Goal: Task Accomplishment & Management: Complete application form

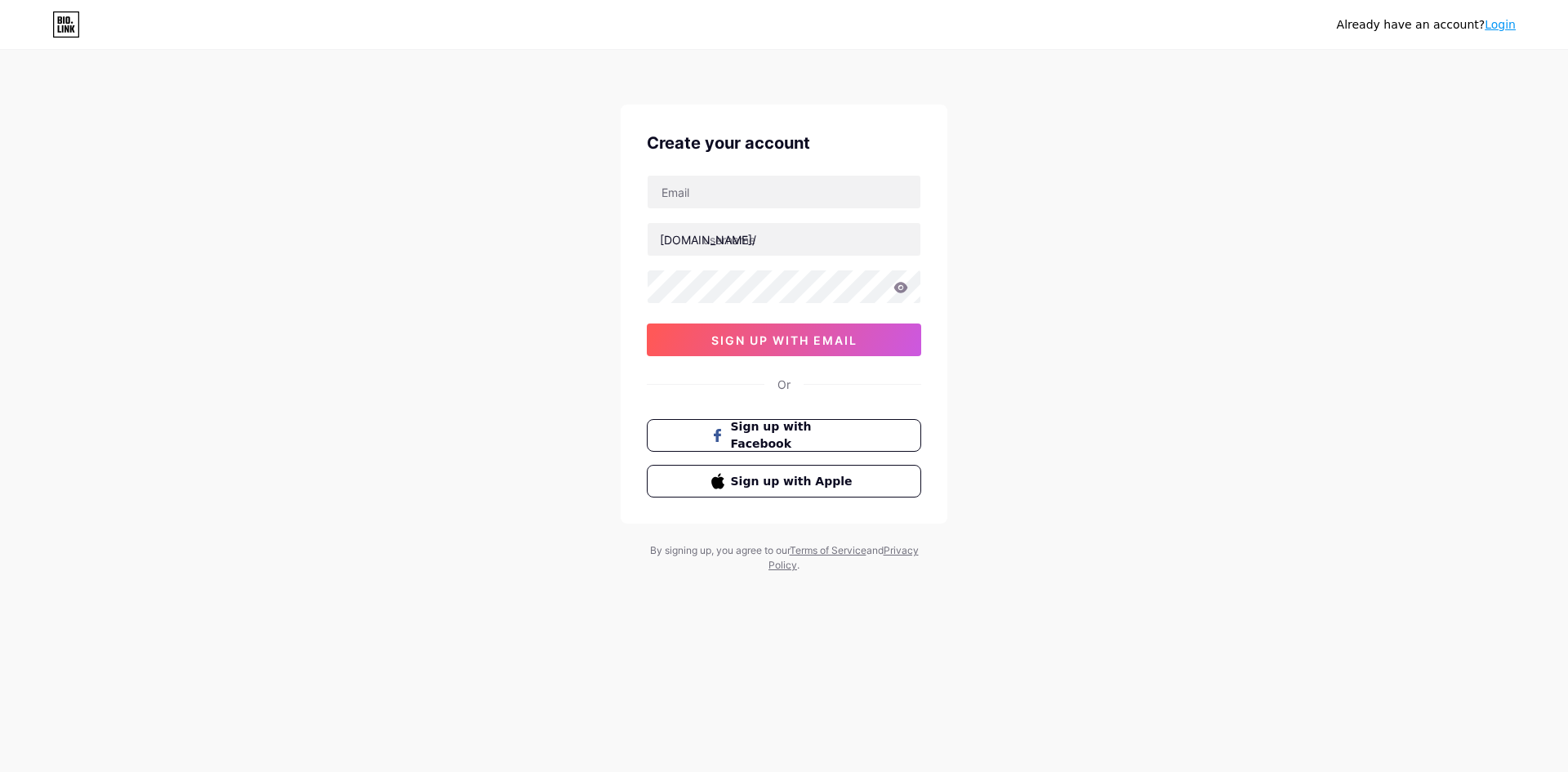
type input "[EMAIL_ADDRESS][DOMAIN_NAME]"
drag, startPoint x: 828, startPoint y: 181, endPoint x: 520, endPoint y: 190, distance: 308.1
click at [520, 193] on div "Already have an account? Login Create your account [EMAIL_ADDRESS][DOMAIN_NAME]…" at bounding box center [784, 312] width 1568 height 625
click at [721, 192] on input "text" at bounding box center [784, 192] width 273 height 33
type input "[EMAIL_ADDRESS][DOMAIN_NAME]"
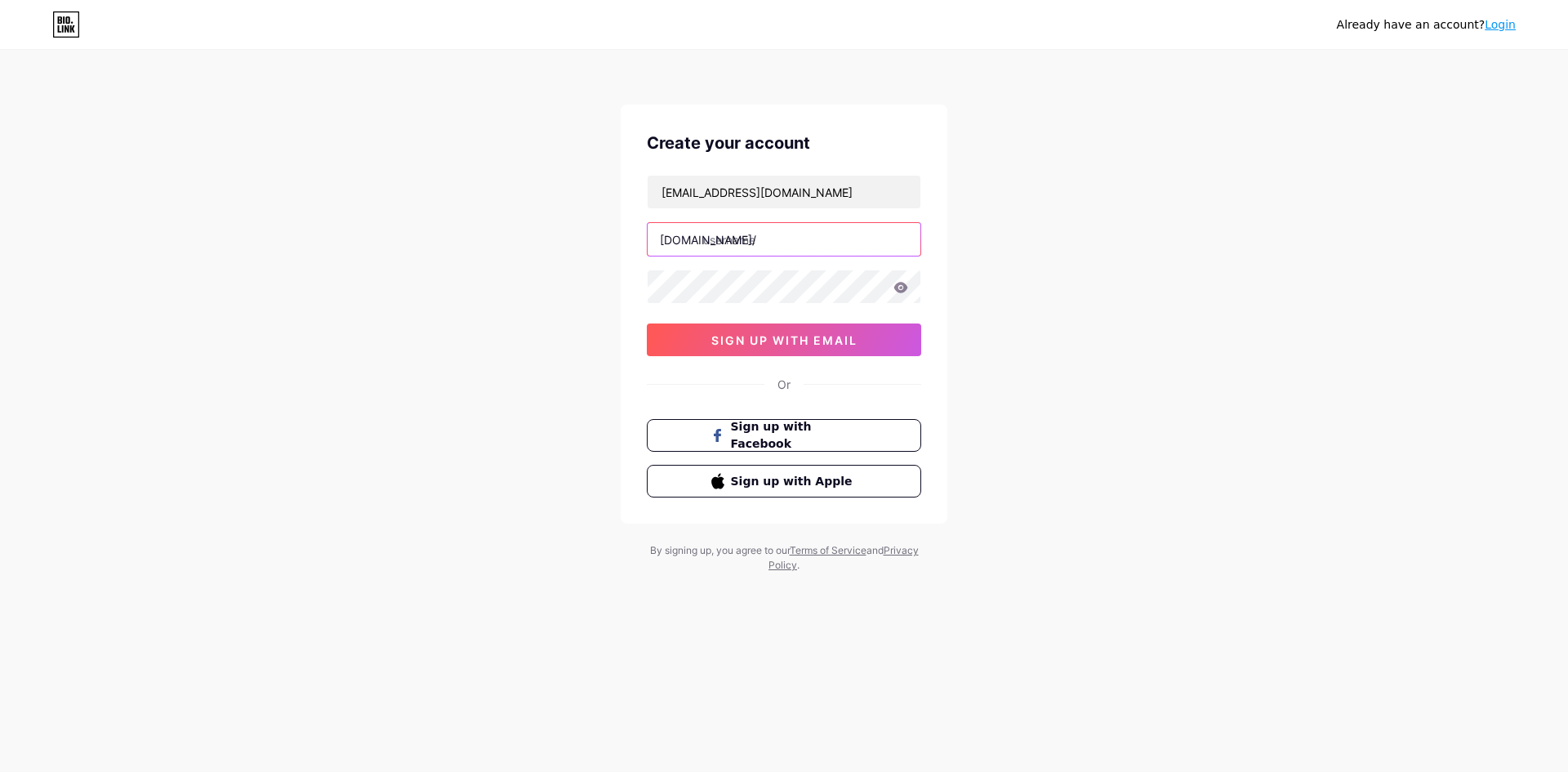
click at [775, 238] on input "text" at bounding box center [784, 239] width 273 height 33
paste input "crazypaverssupplier"
type input "crazypaverssupplier"
click at [789, 327] on button "sign up with email" at bounding box center [784, 340] width 275 height 33
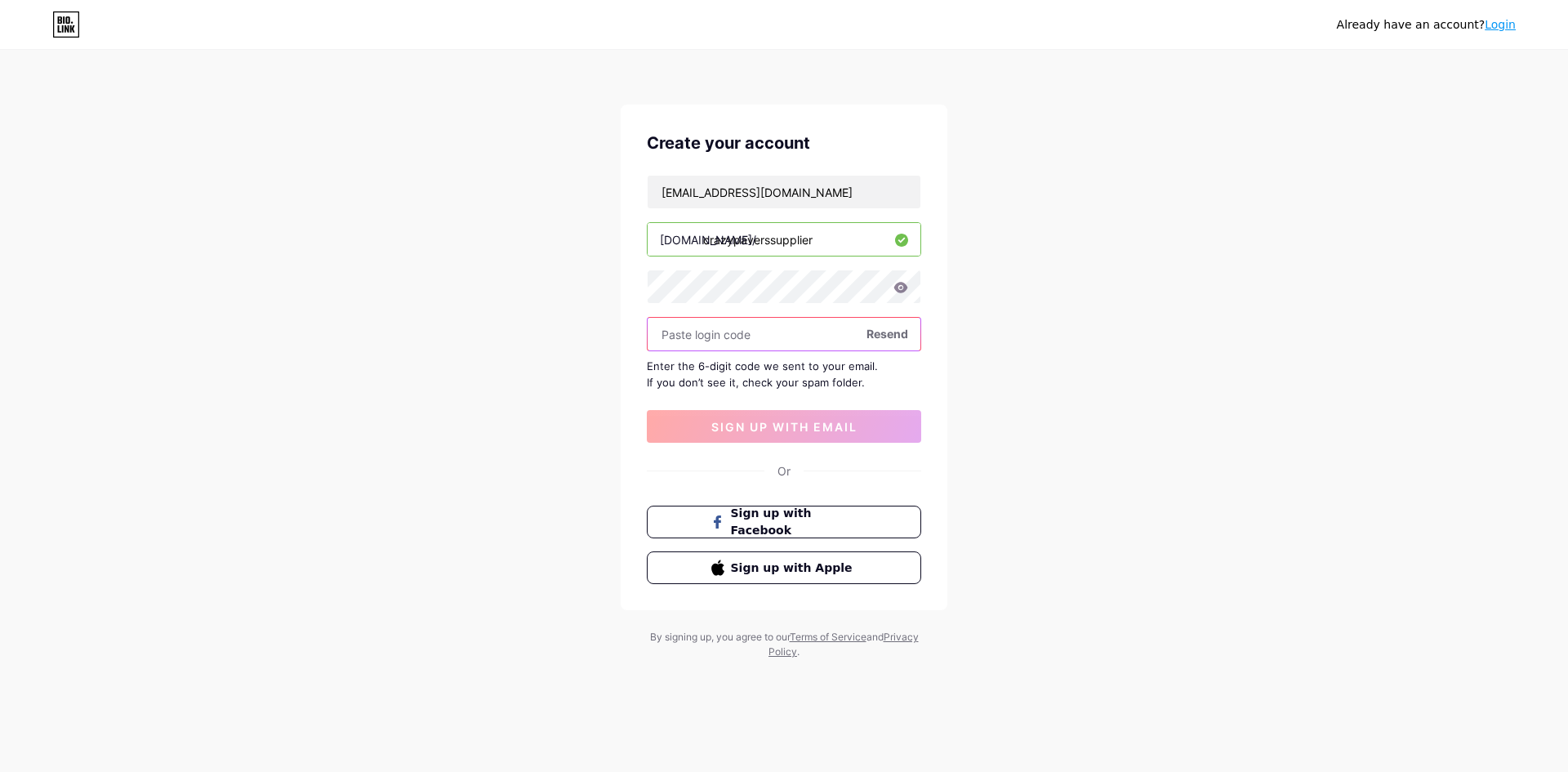
paste input "524186"
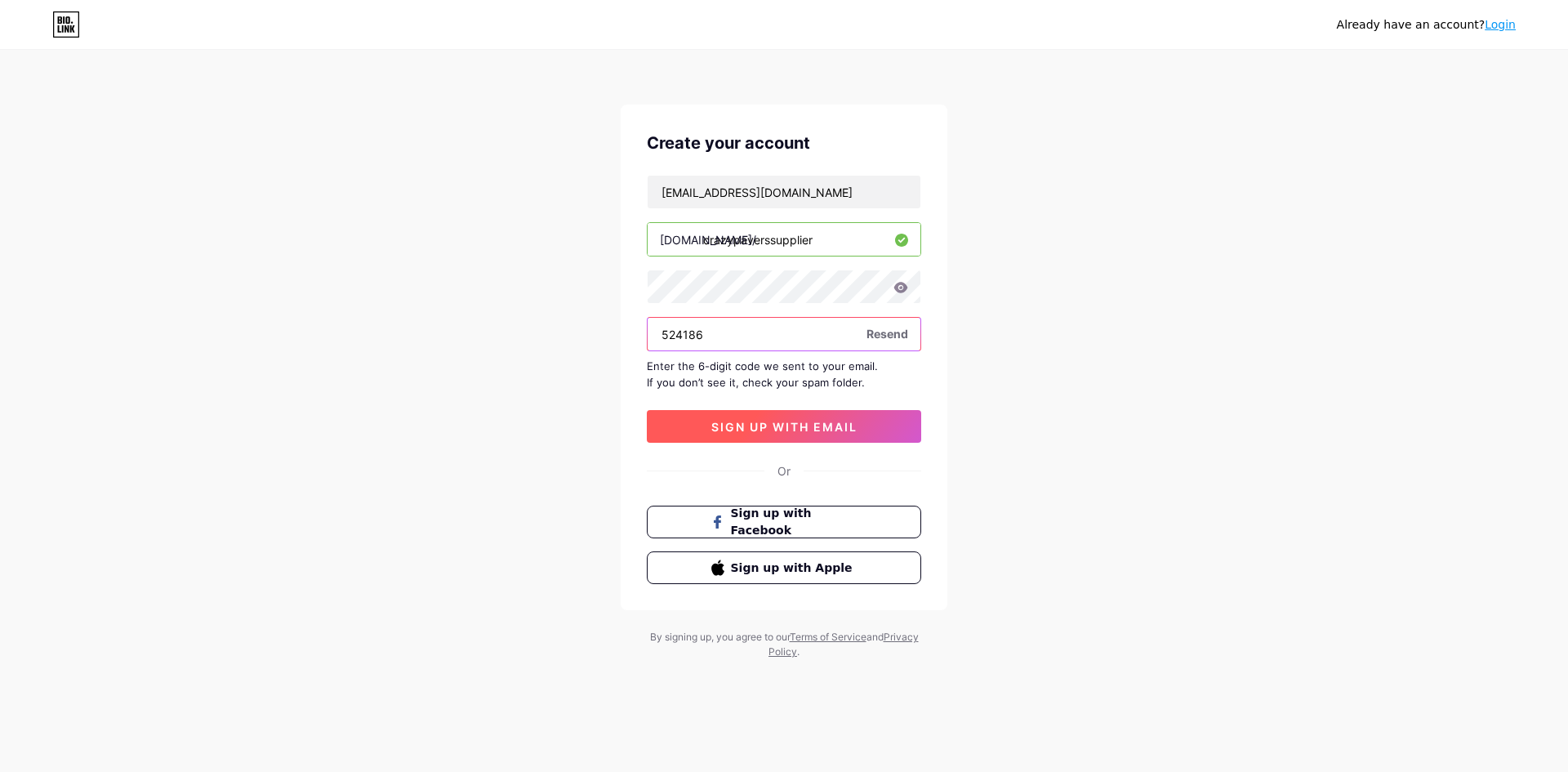
type input "524186"
click at [732, 424] on span "sign up with email" at bounding box center [784, 426] width 146 height 14
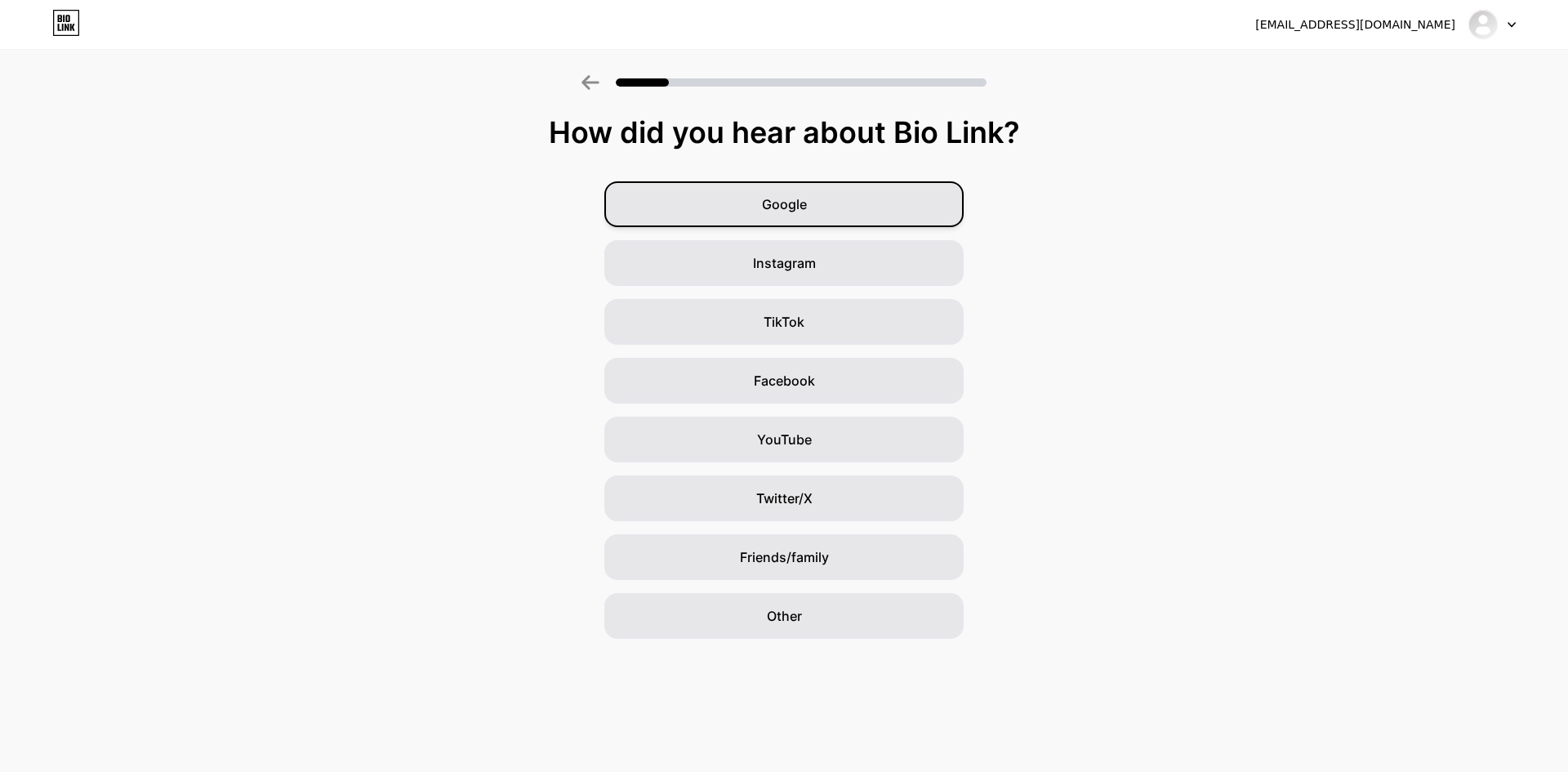
click at [751, 205] on div "Google" at bounding box center [784, 204] width 359 height 45
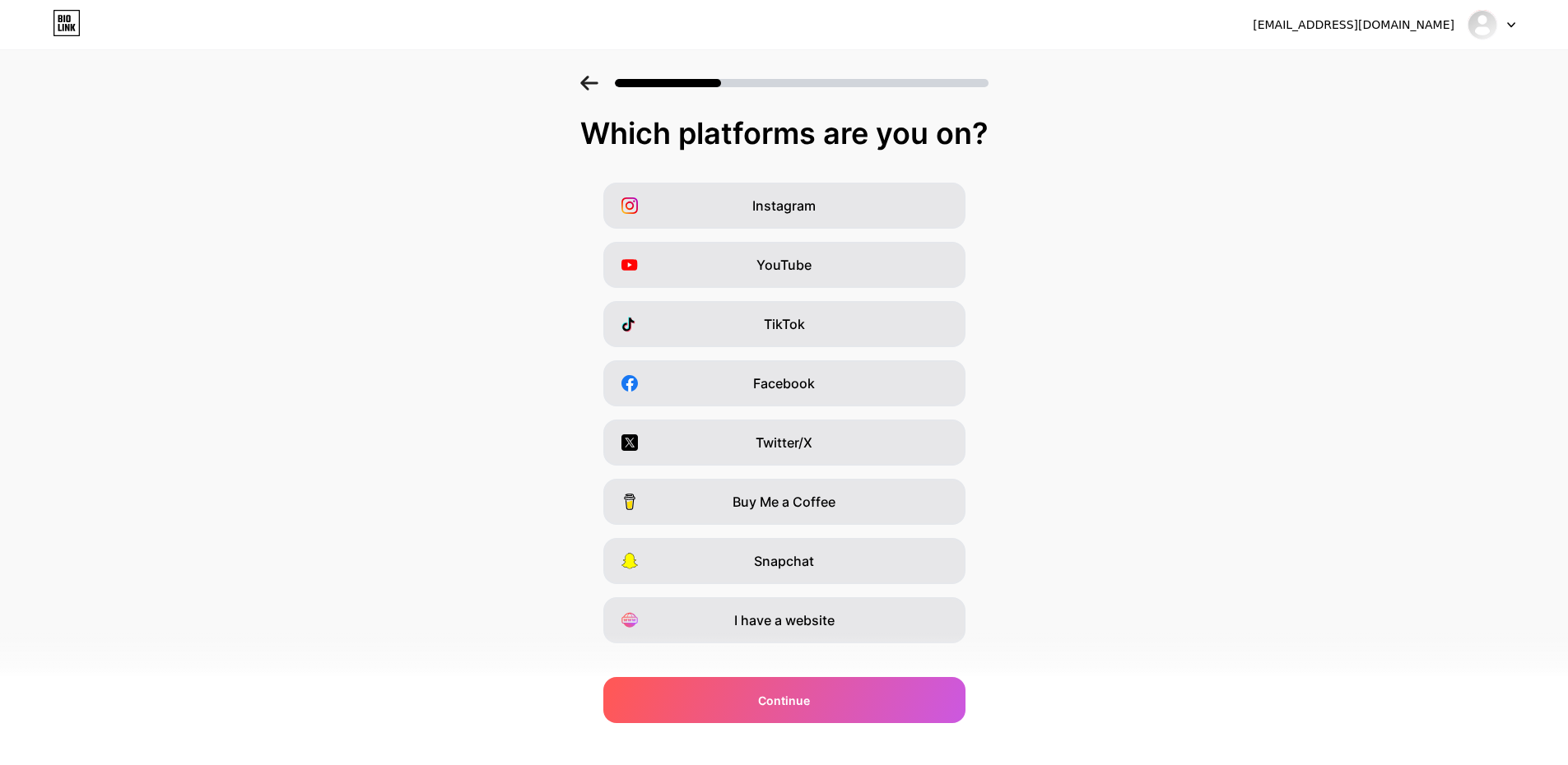
click at [757, 206] on div "Instagram" at bounding box center [784, 205] width 362 height 46
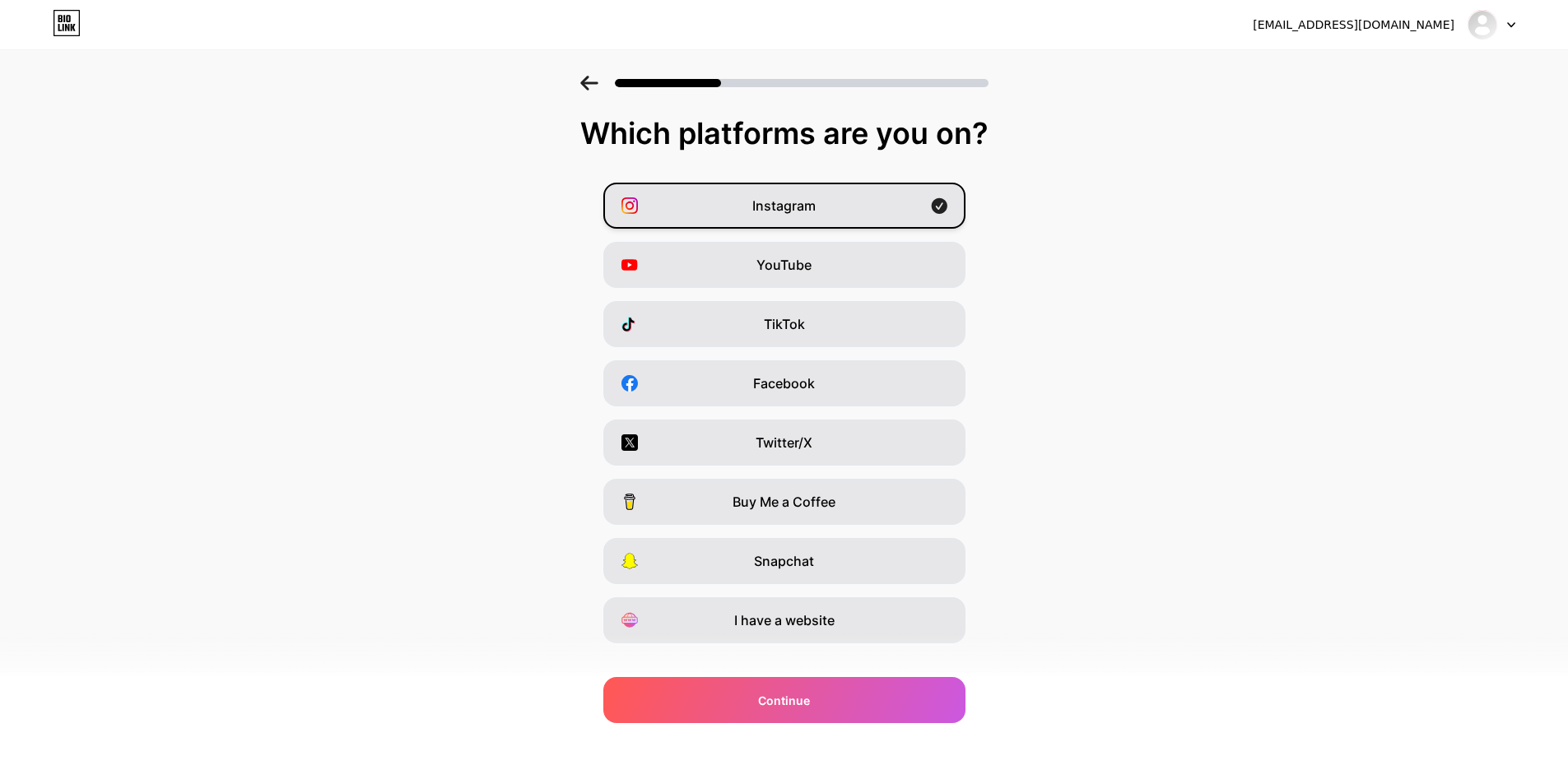
click at [761, 209] on span "Instagram" at bounding box center [783, 205] width 63 height 20
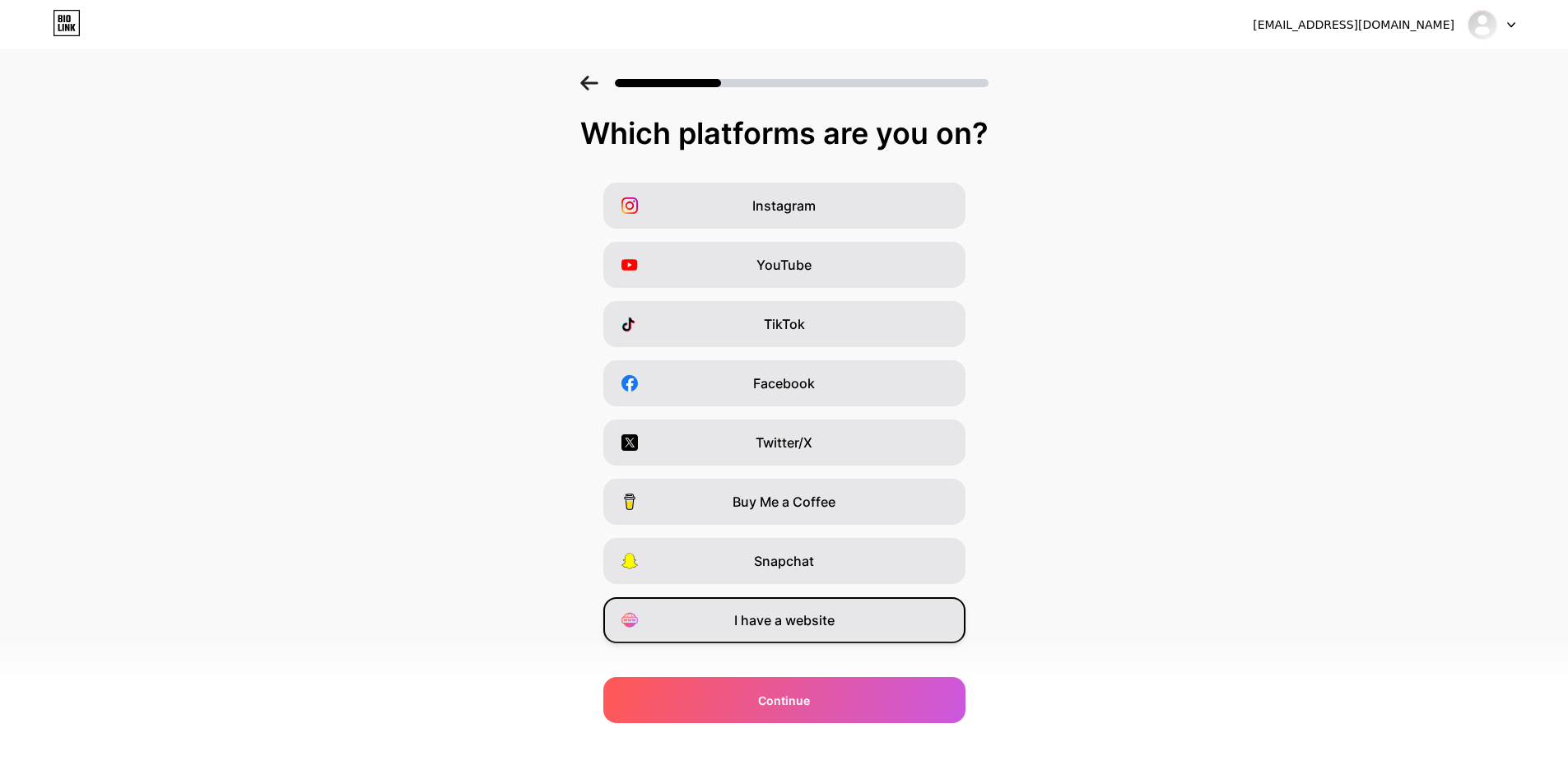
click at [777, 630] on div "I have a website" at bounding box center [784, 620] width 362 height 46
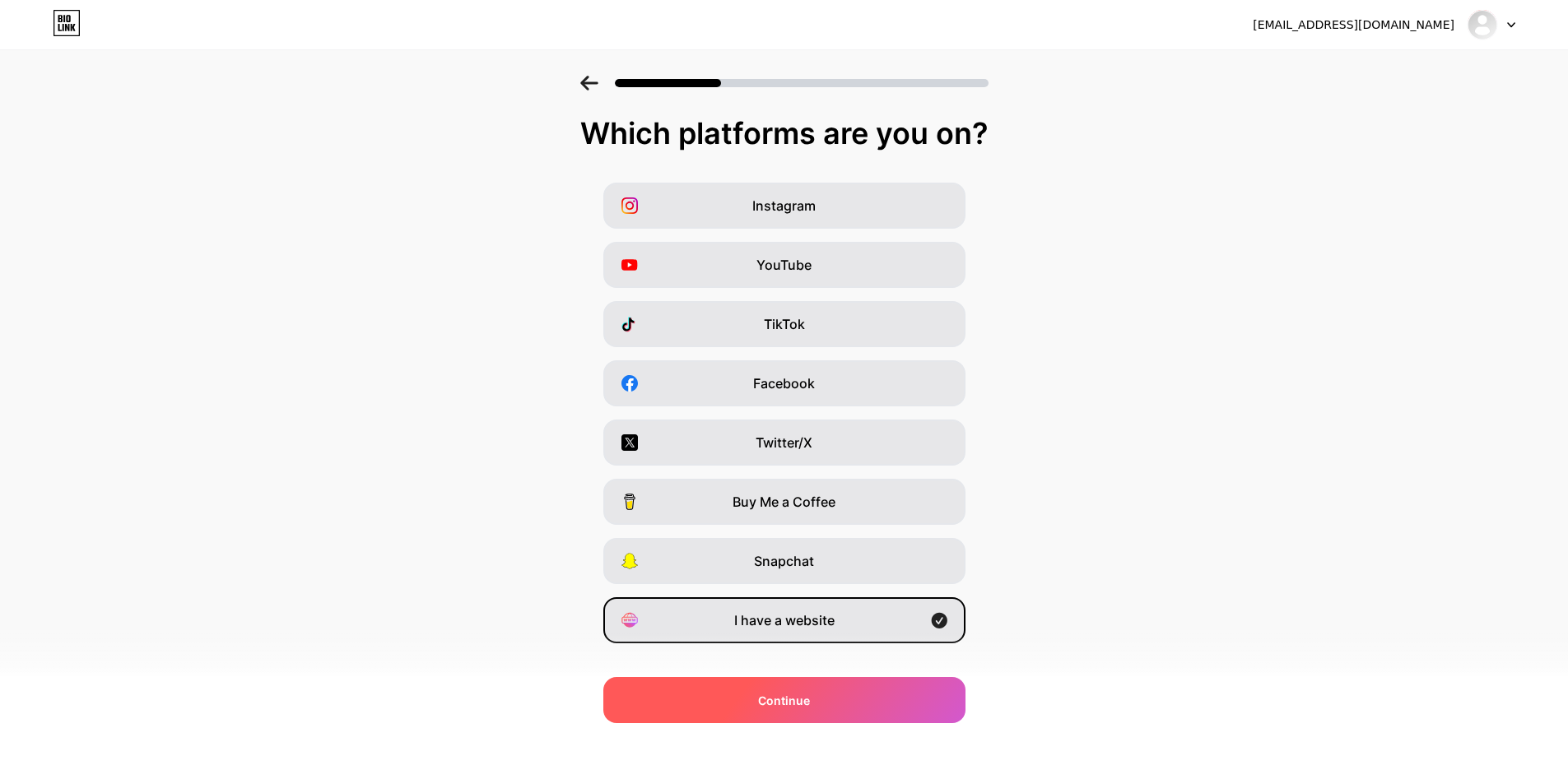
click at [778, 682] on div "Continue" at bounding box center [784, 699] width 362 height 46
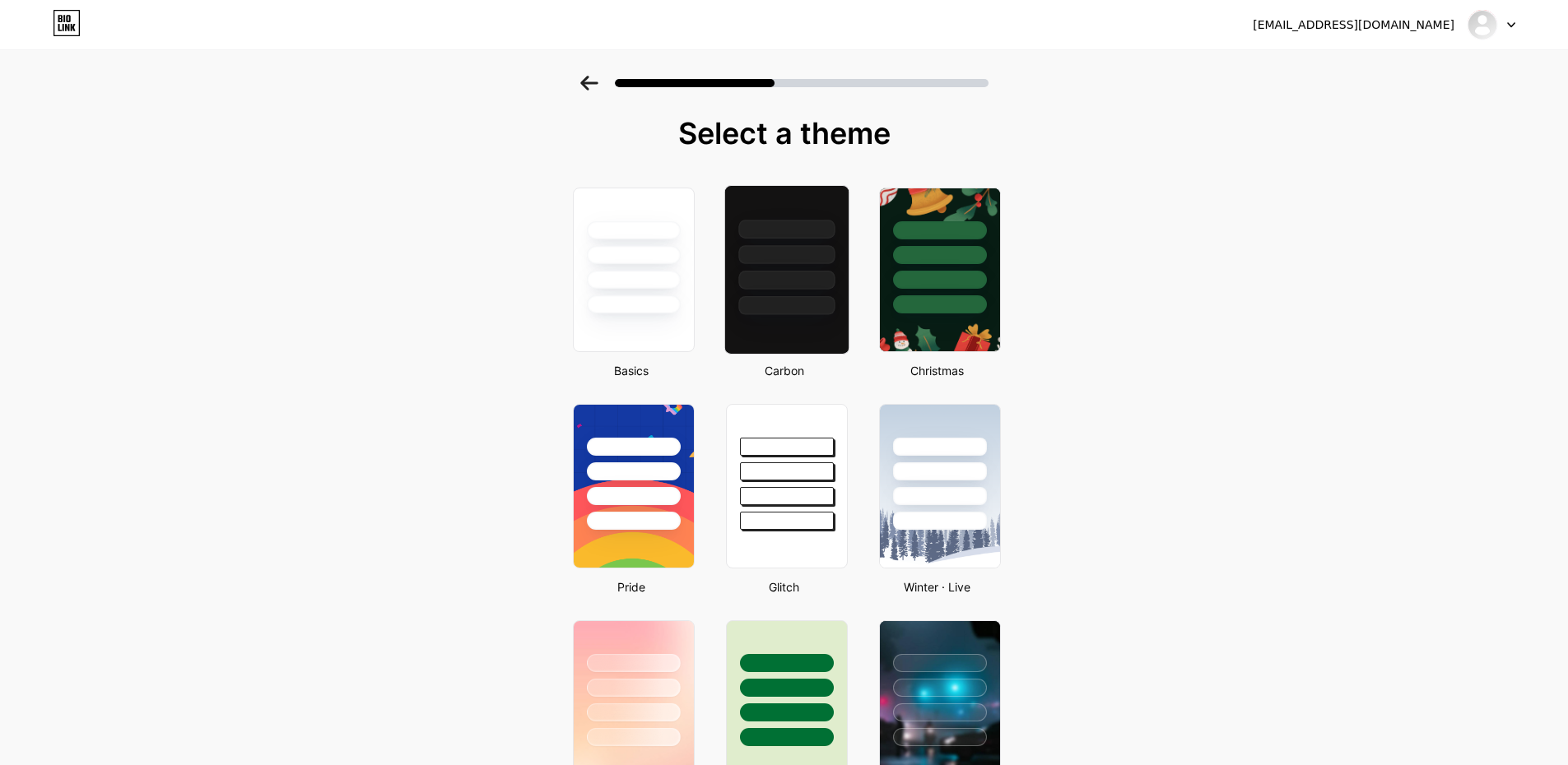
click at [782, 252] on div at bounding box center [787, 254] width 97 height 19
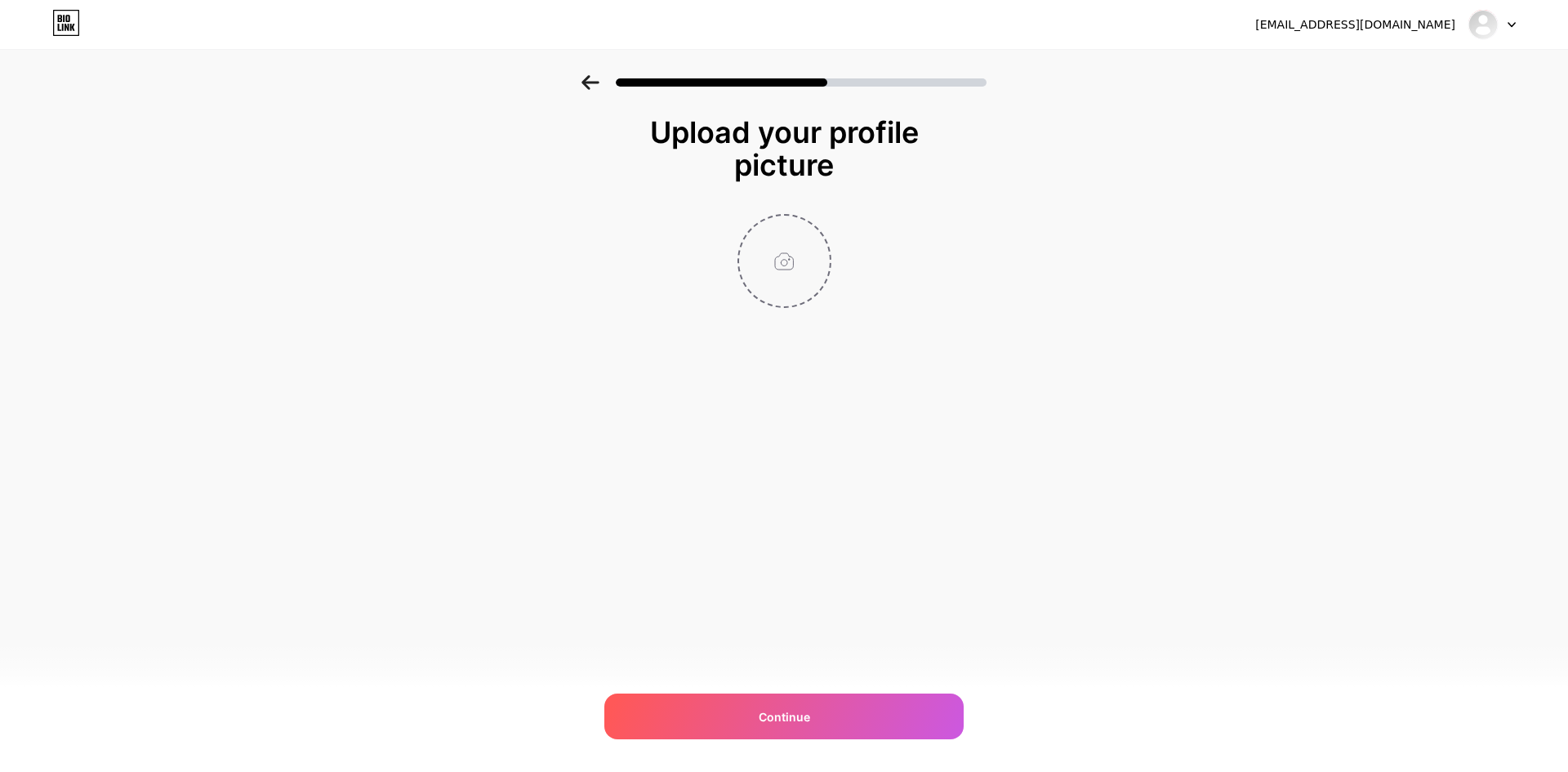
click at [783, 248] on input "file" at bounding box center [784, 261] width 91 height 91
type input "C:\fakepath\logo 320.png"
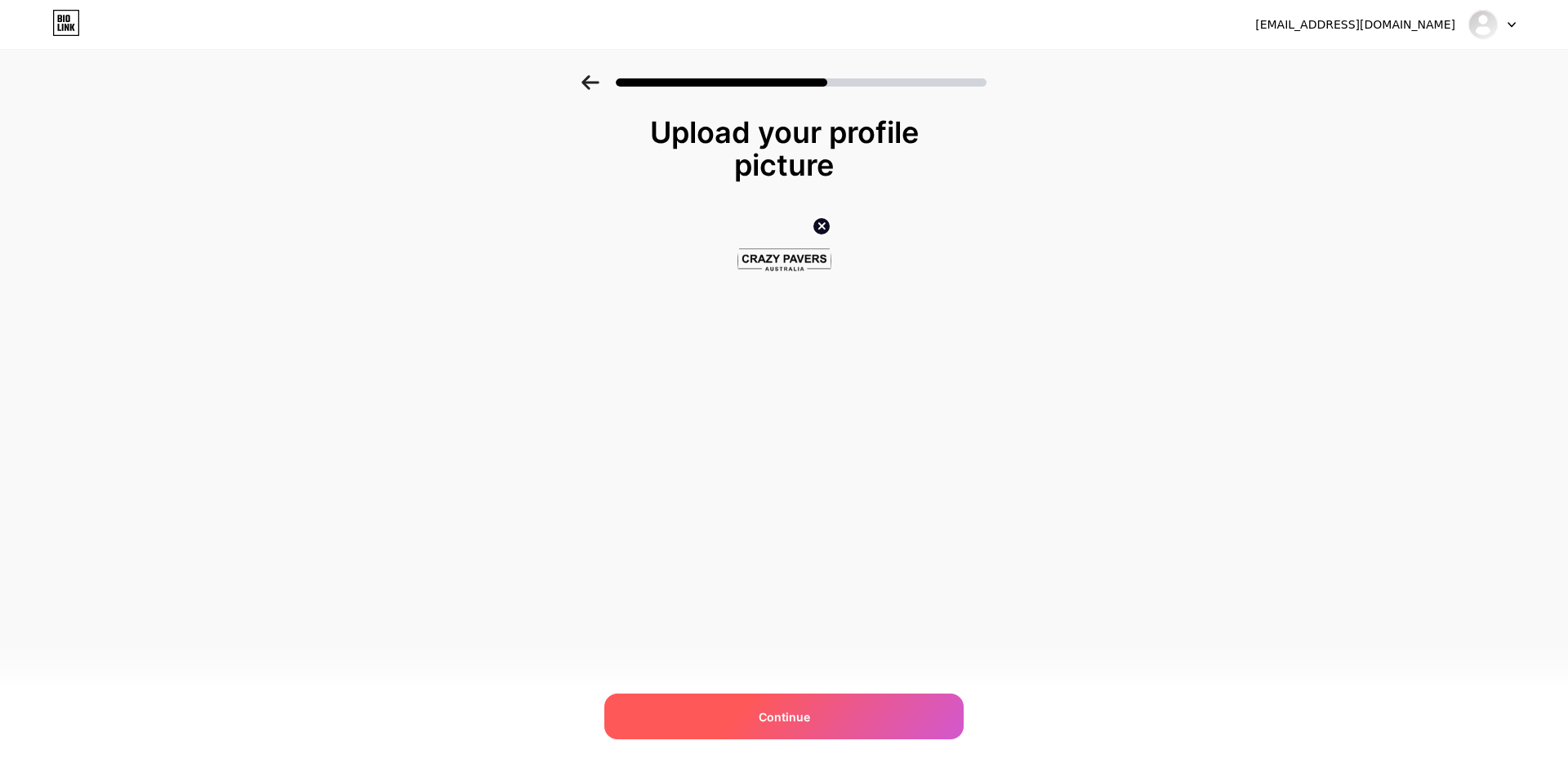
click at [801, 708] on span "Continue" at bounding box center [784, 716] width 51 height 17
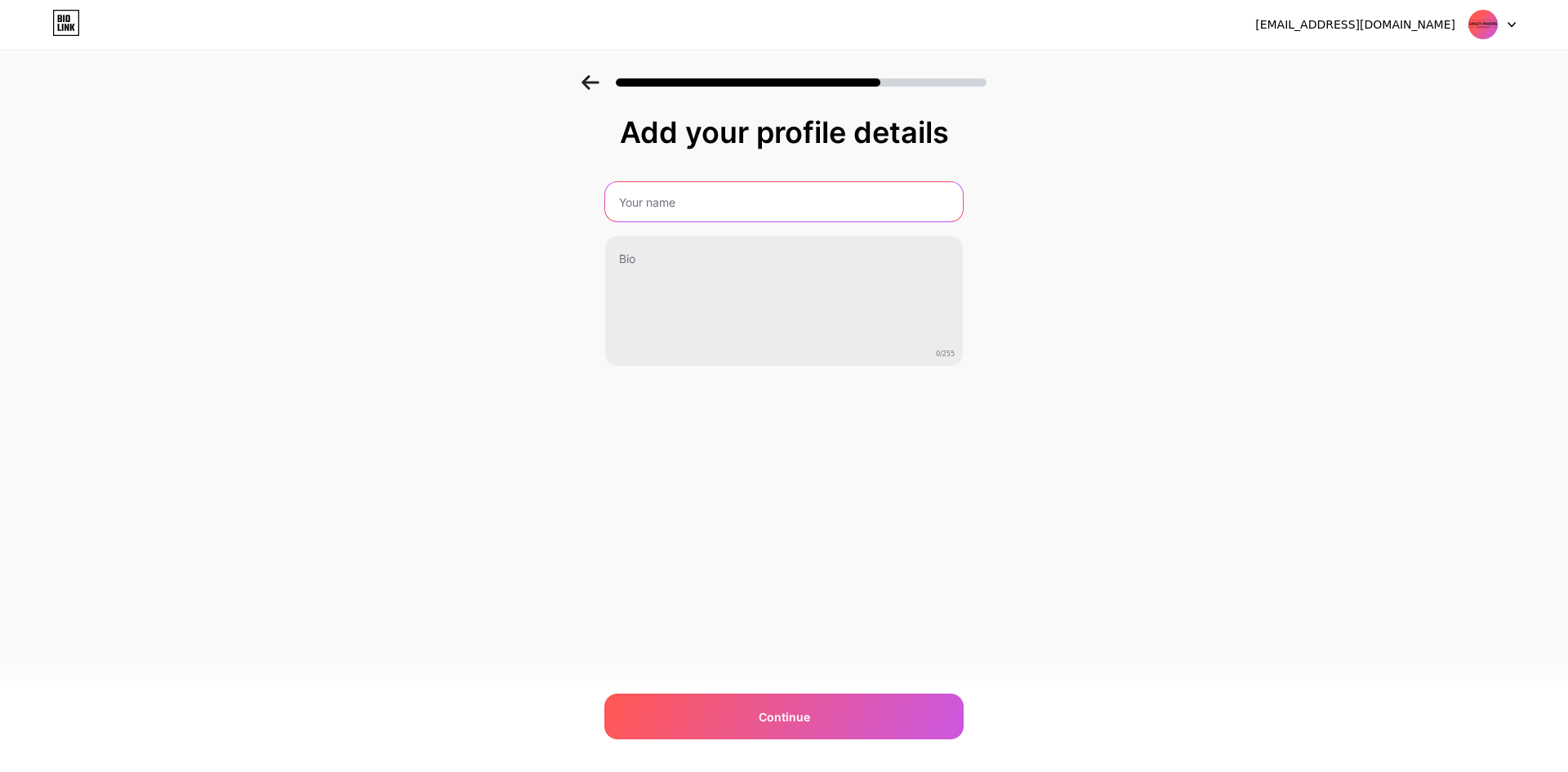
click at [671, 209] on input "text" at bounding box center [784, 202] width 358 height 39
type input "Crazy Pavers Supplier"
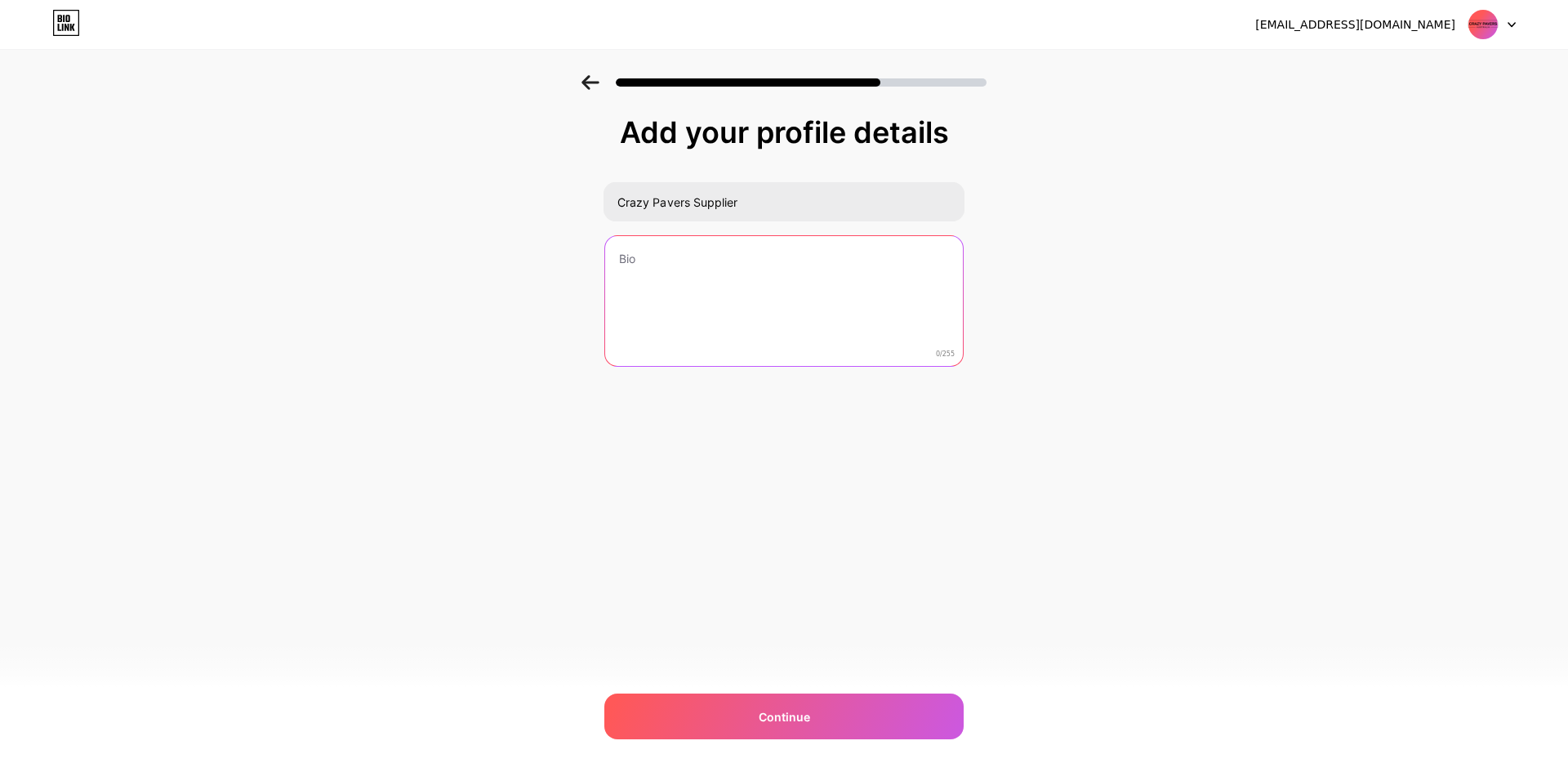
click at [662, 270] on textarea at bounding box center [784, 302] width 358 height 132
paste textarea "Crazy Pavers Supplier from [GEOGRAPHIC_DATA], is one of the leading suppliers o…"
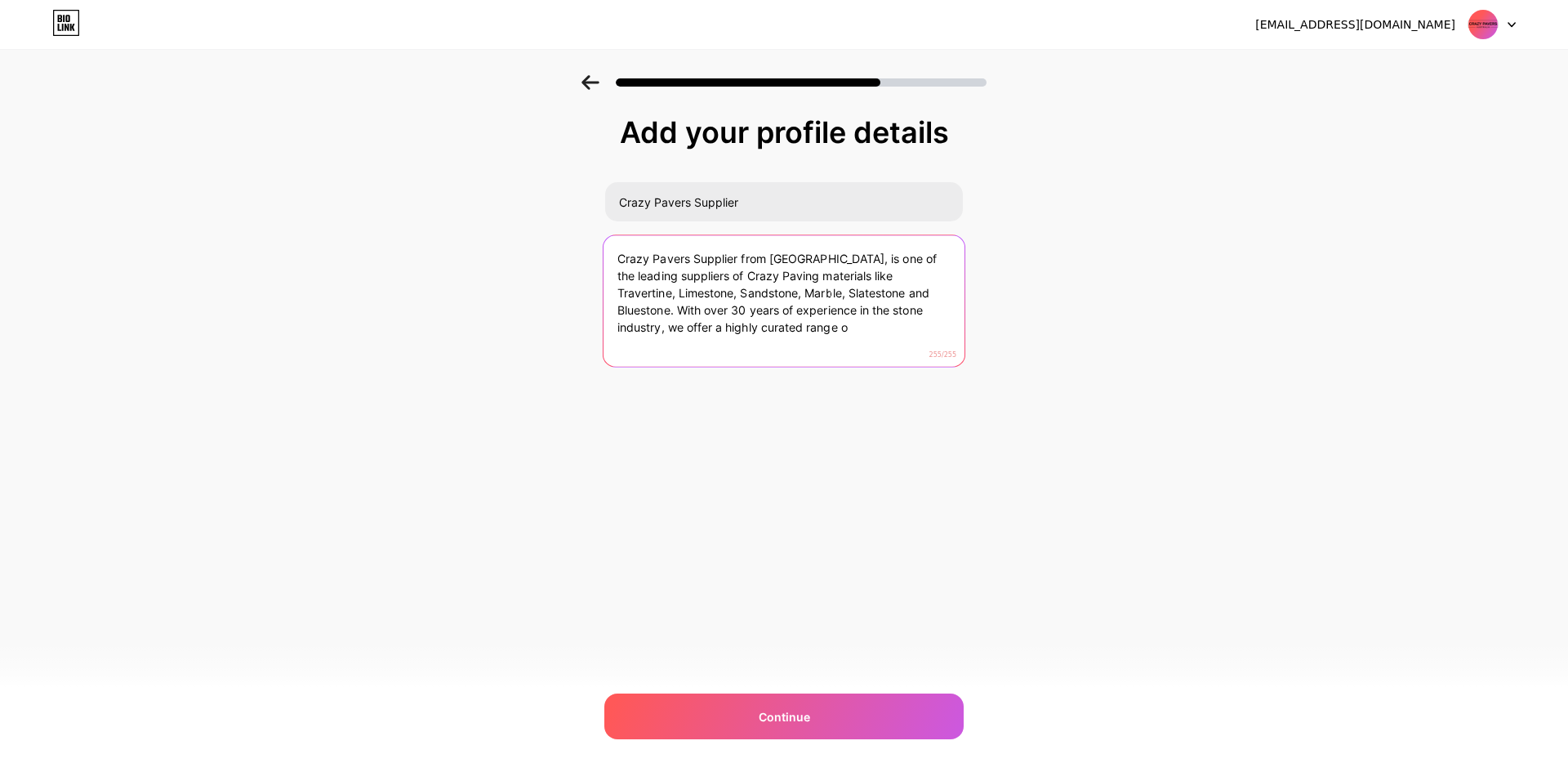
drag, startPoint x: 638, startPoint y: 306, endPoint x: 605, endPoint y: 305, distance: 33.0
click at [605, 305] on textarea "Crazy Pavers Supplier from [GEOGRAPHIC_DATA], is one of the leading suppliers o…" at bounding box center [784, 302] width 361 height 134
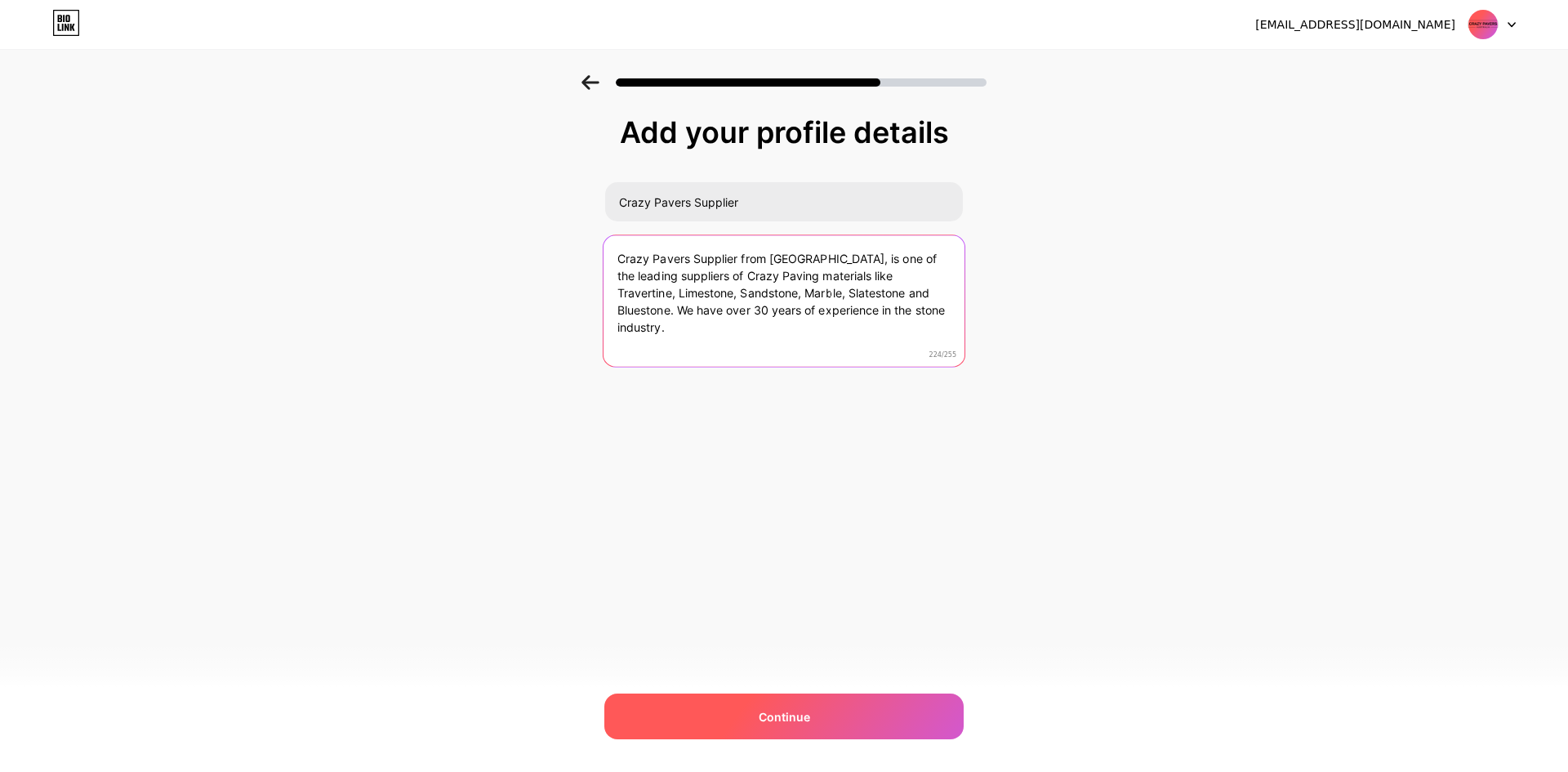
type textarea "Crazy Pavers Supplier from [GEOGRAPHIC_DATA], is one of the leading suppliers o…"
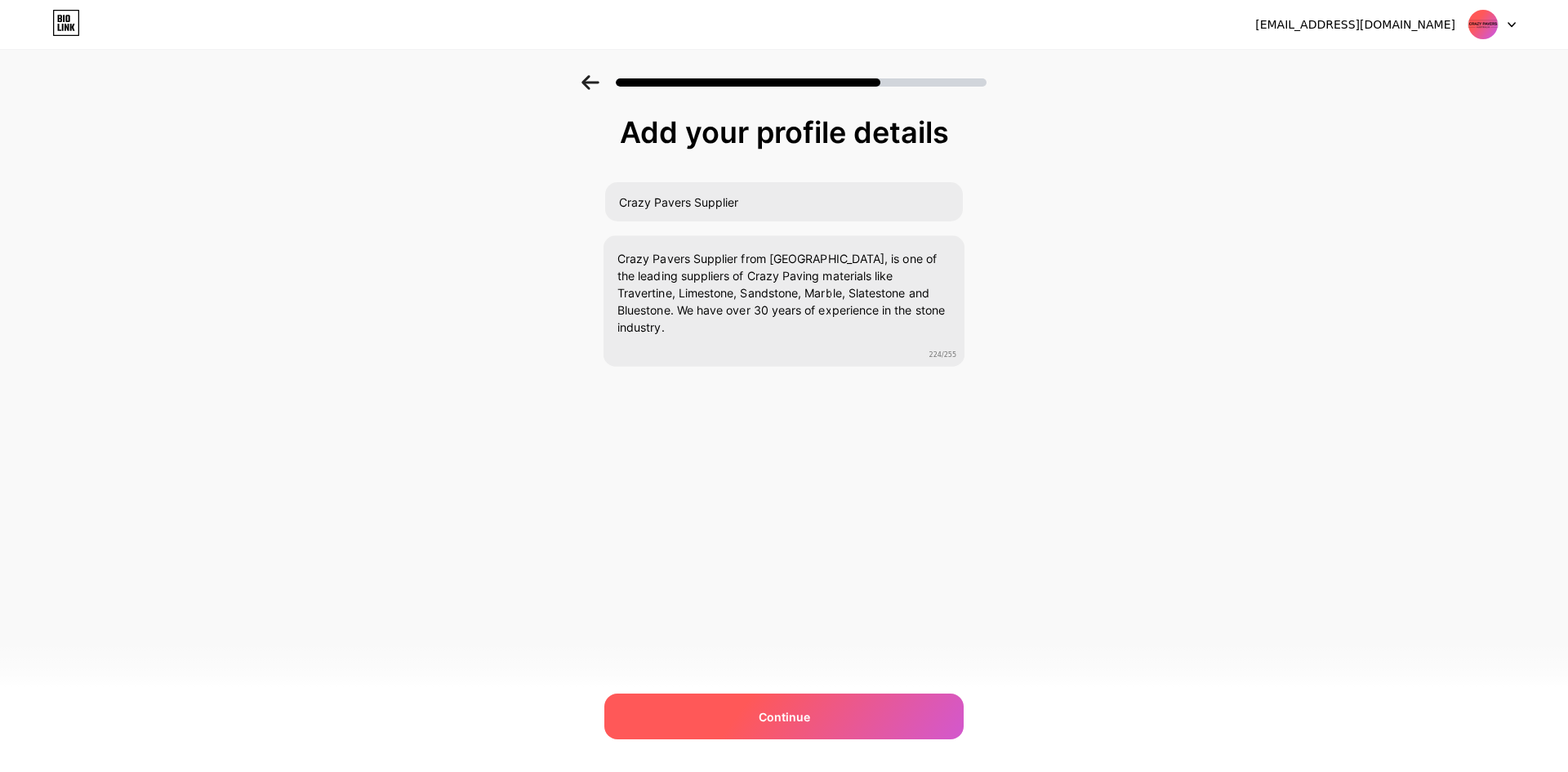
click at [802, 719] on span "Continue" at bounding box center [784, 716] width 51 height 17
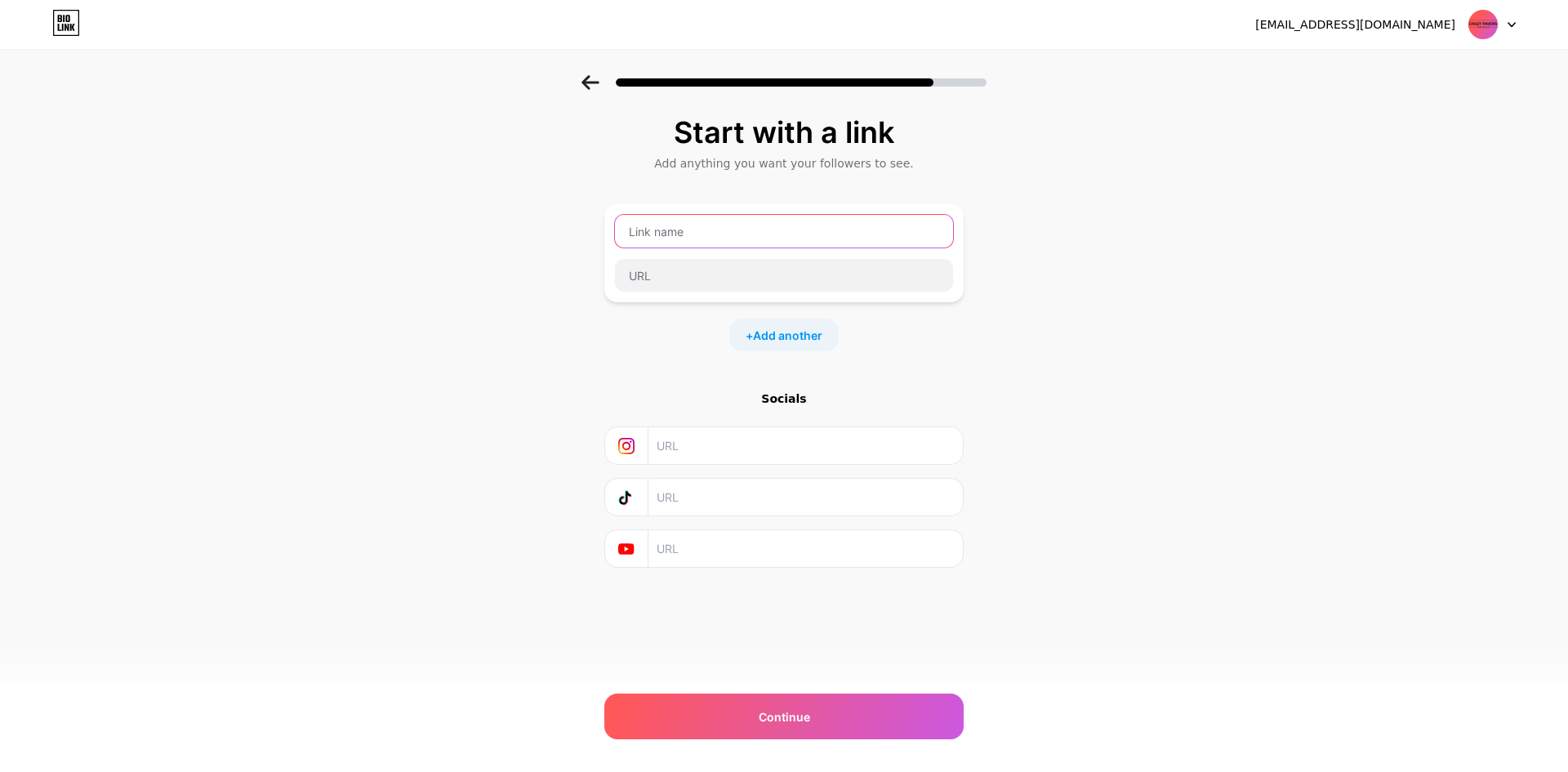
click at [699, 232] on input "text" at bounding box center [783, 231] width 338 height 33
type input "Crazy Paving Stone"
click at [707, 282] on input "text" at bounding box center [783, 275] width 338 height 33
paste input "[URL][DOMAIN_NAME]"
type input "[URL][DOMAIN_NAME]"
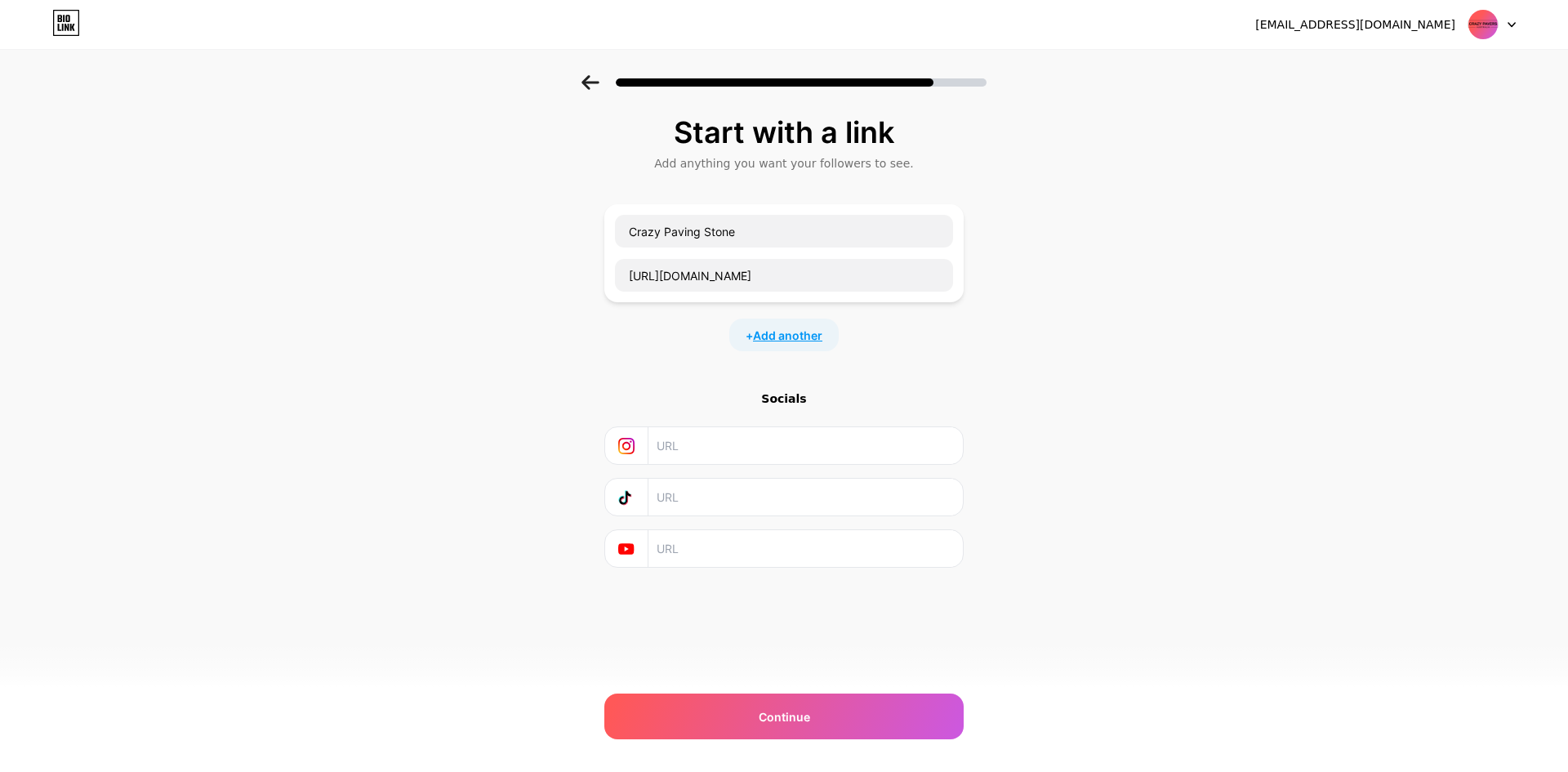
click at [813, 339] on span "Add another" at bounding box center [787, 336] width 69 height 17
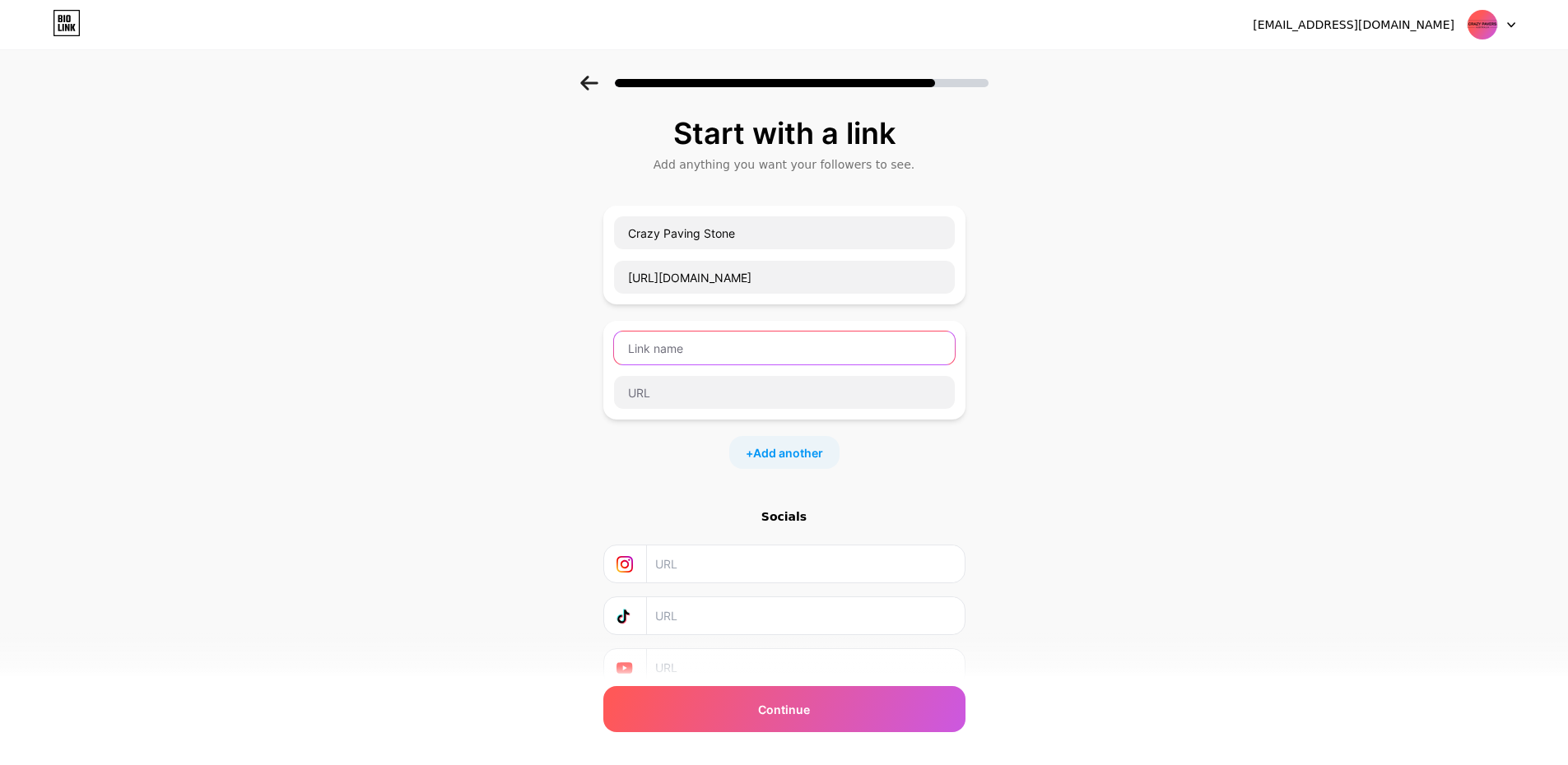
click at [806, 343] on input "text" at bounding box center [784, 348] width 341 height 33
paste input "Travertine Crazy Pavers"
type input "Travertine Crazy Pavers"
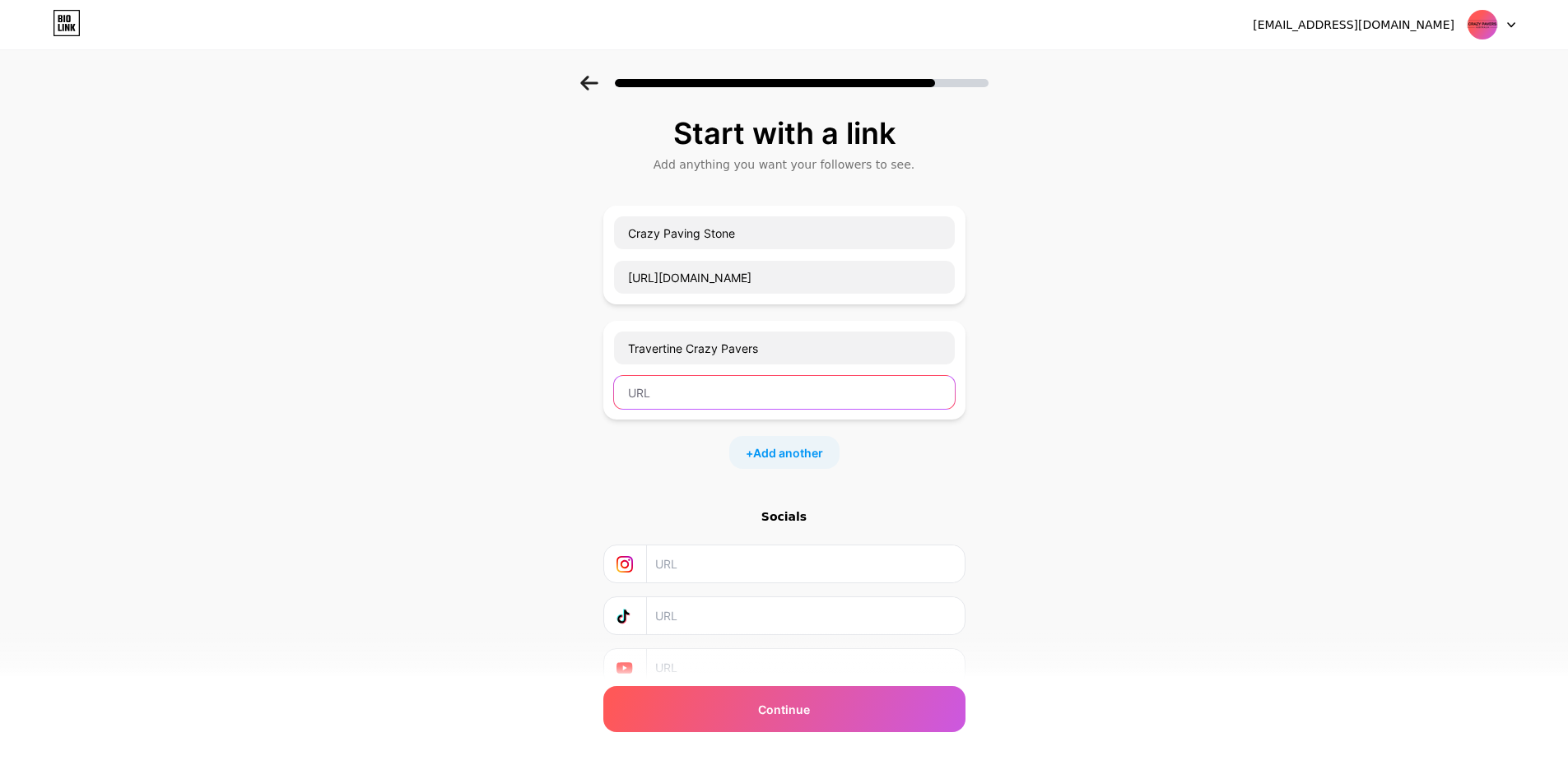
click at [718, 392] on input "text" at bounding box center [784, 392] width 341 height 33
paste input "[URL][DOMAIN_NAME]"
type input "[URL][DOMAIN_NAME]"
click at [787, 453] on span "Add another" at bounding box center [787, 453] width 70 height 17
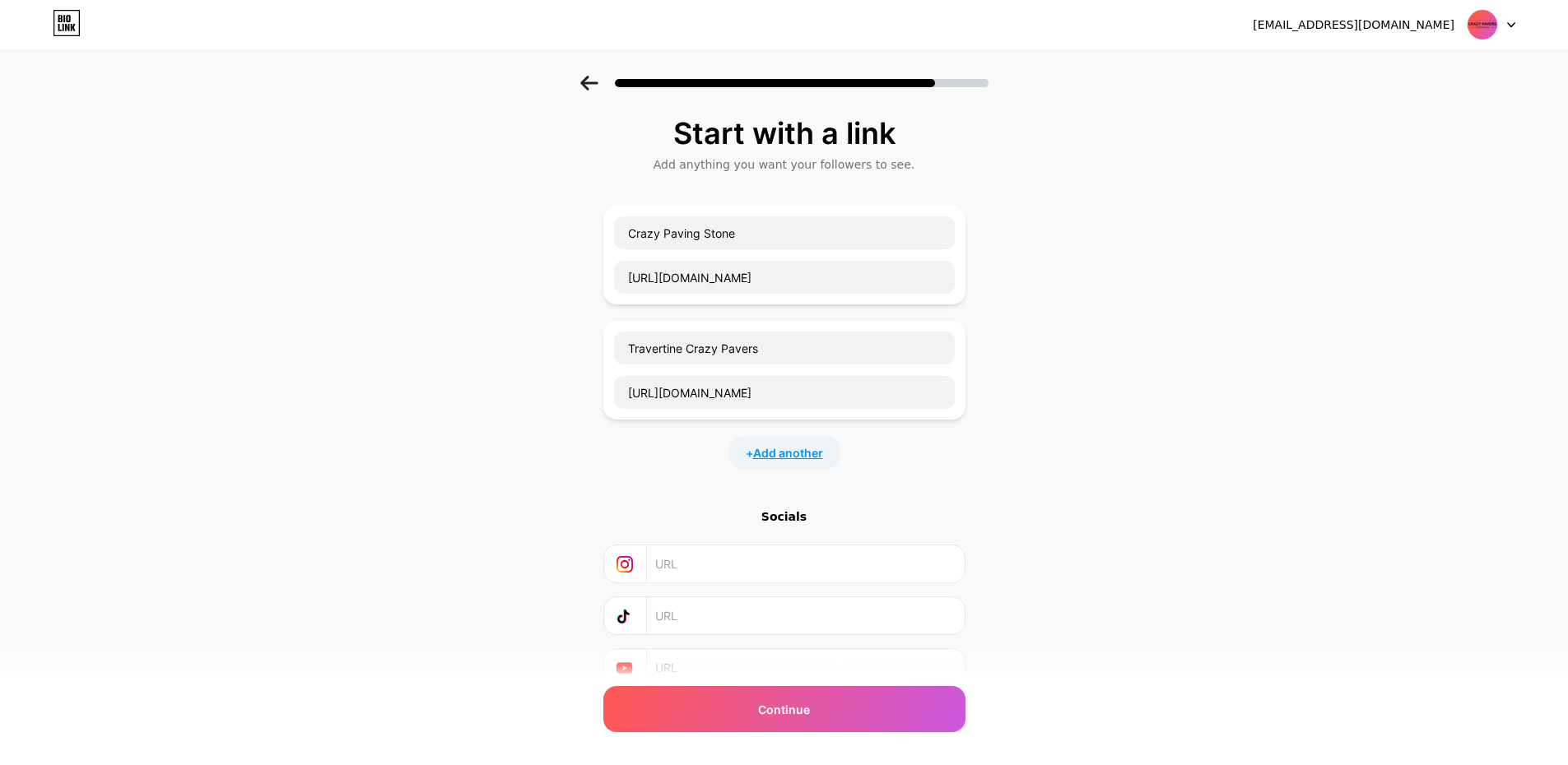
scroll to position [0, 0]
click at [674, 460] on input "text" at bounding box center [784, 463] width 341 height 33
type input "V"
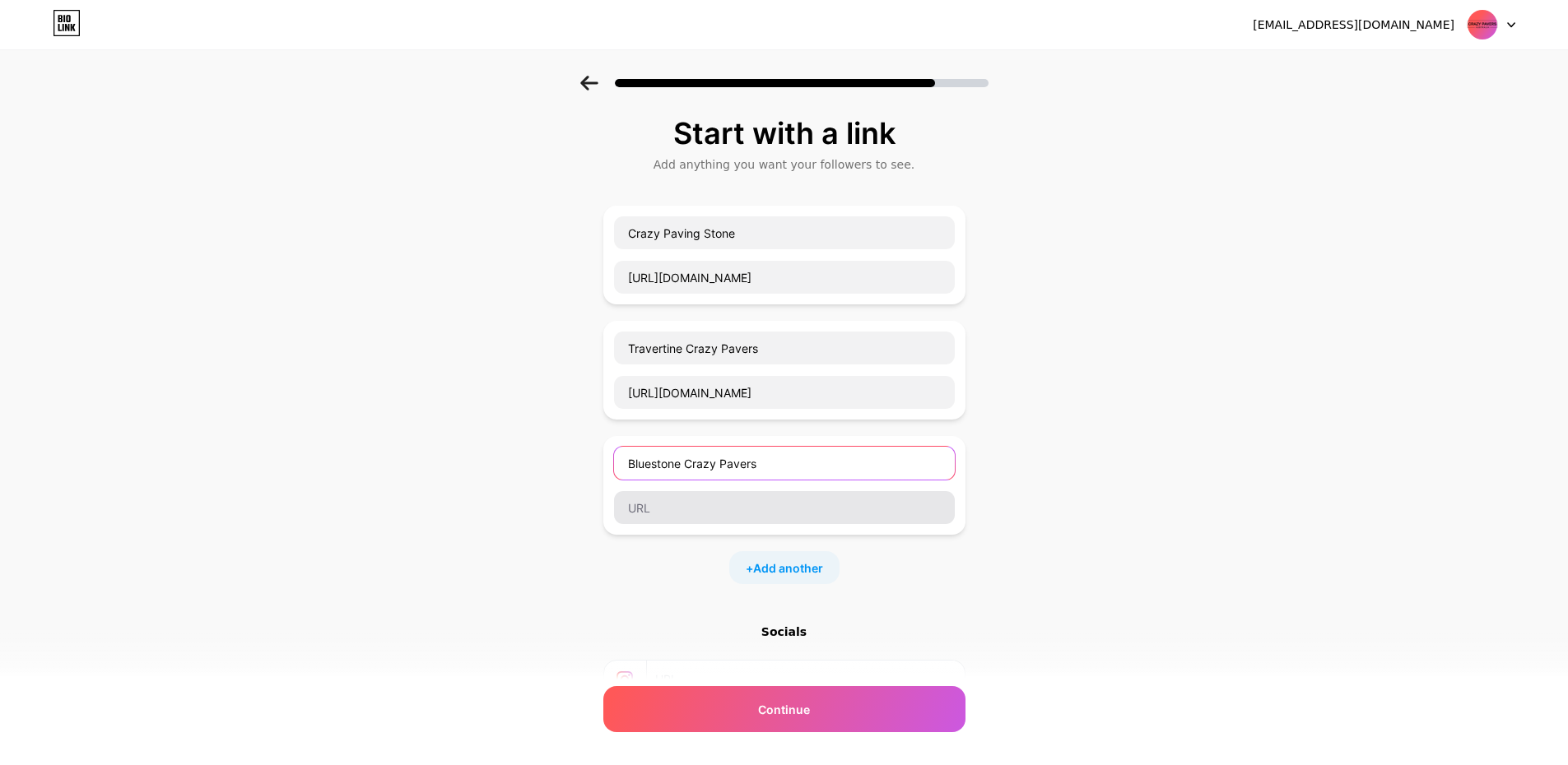
type input "Bluestone Crazy Pavers"
click at [731, 507] on input "text" at bounding box center [784, 508] width 341 height 33
paste input "[URL][DOMAIN_NAME]"
type input "[URL][DOMAIN_NAME]"
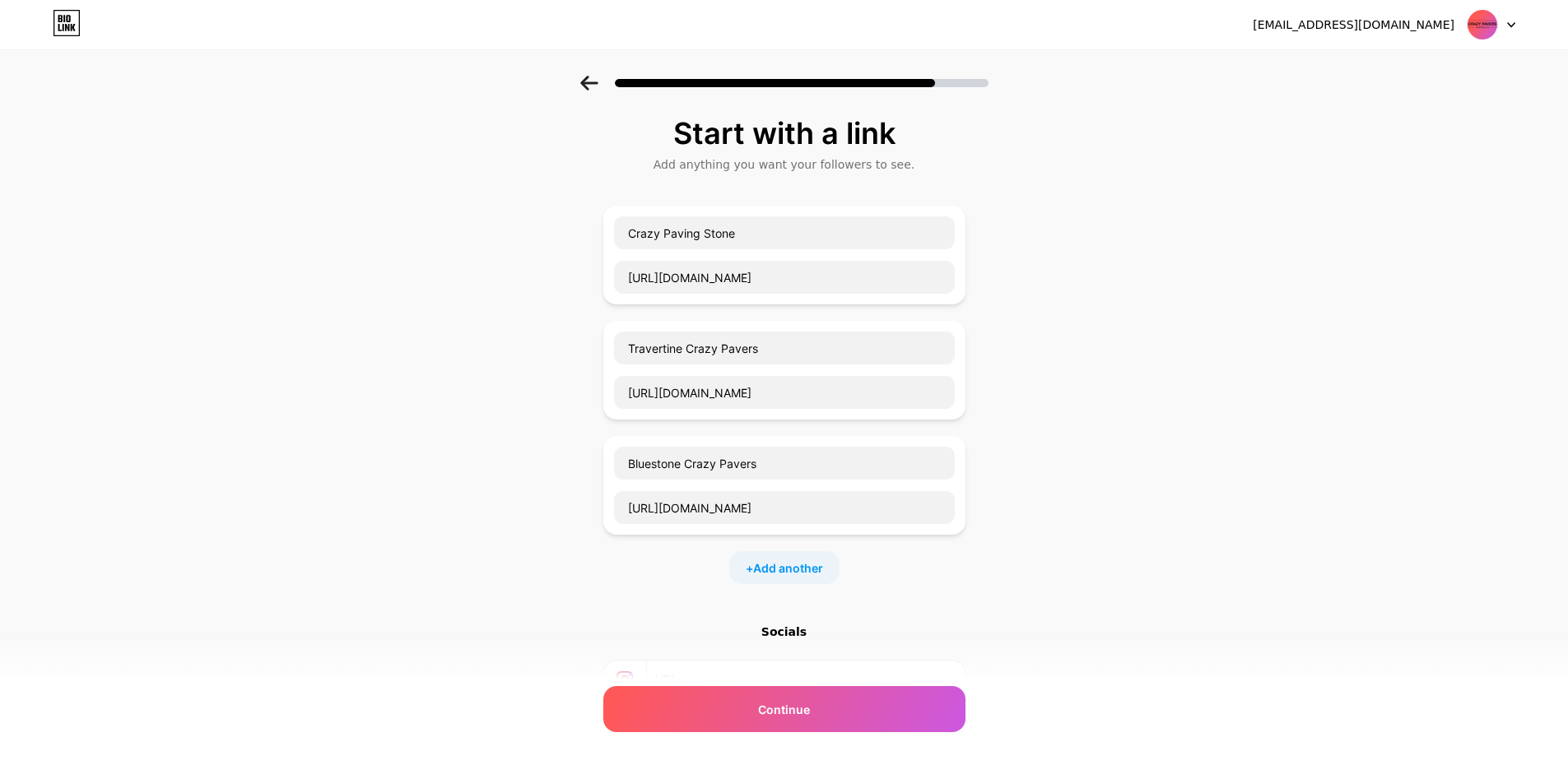
click at [1187, 502] on div "Start with a link Add anything you want your followers to see. Crazy Paving Sto…" at bounding box center [784, 480] width 1568 height 809
click at [812, 575] on span "Add another" at bounding box center [787, 568] width 70 height 17
click at [769, 558] on div at bounding box center [784, 600] width 362 height 98
click at [704, 580] on input "text" at bounding box center [784, 579] width 341 height 33
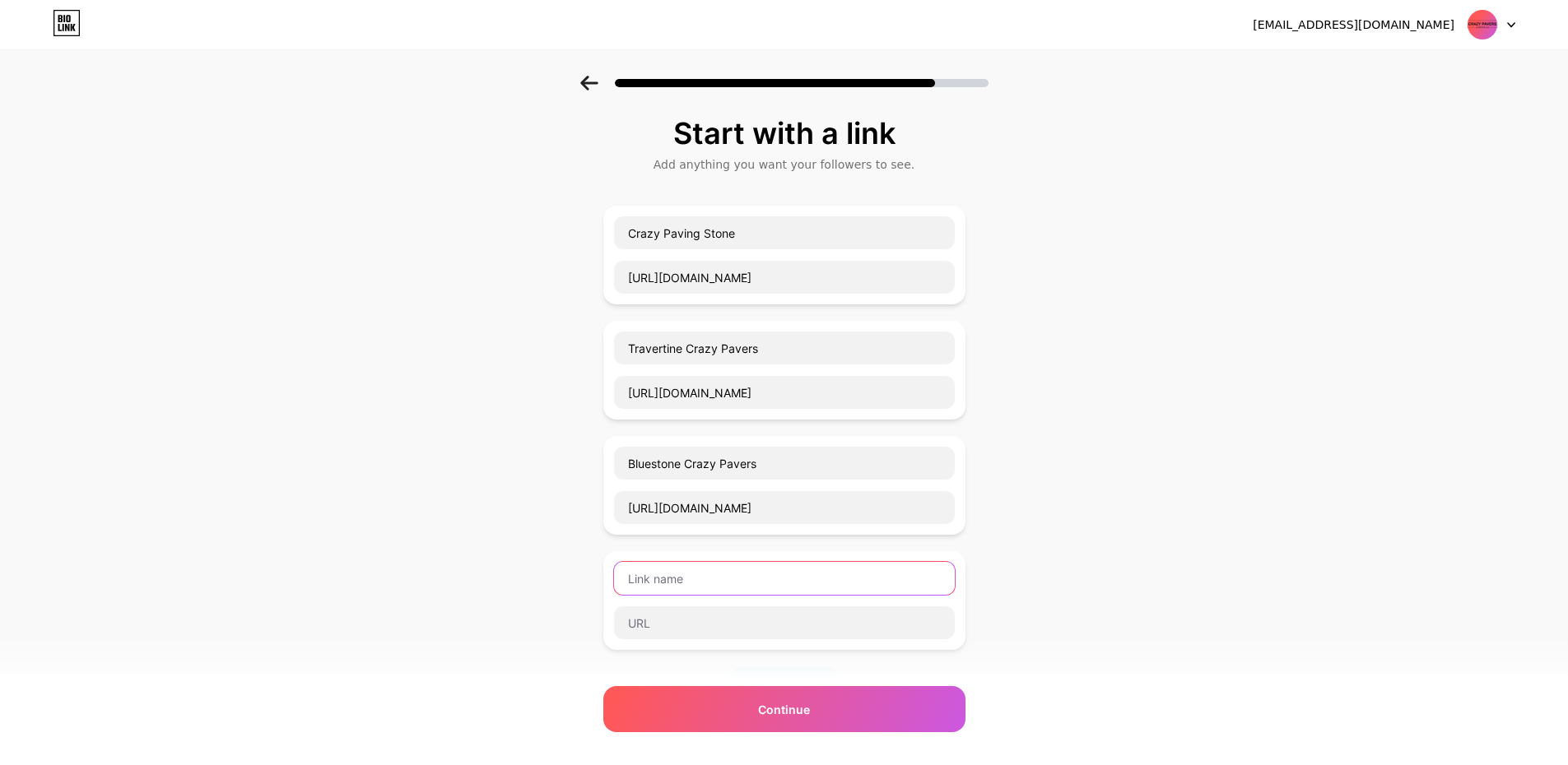
paste input "Sandstone Crazy Pavers"
type input "Sandstone Crazy Pavers"
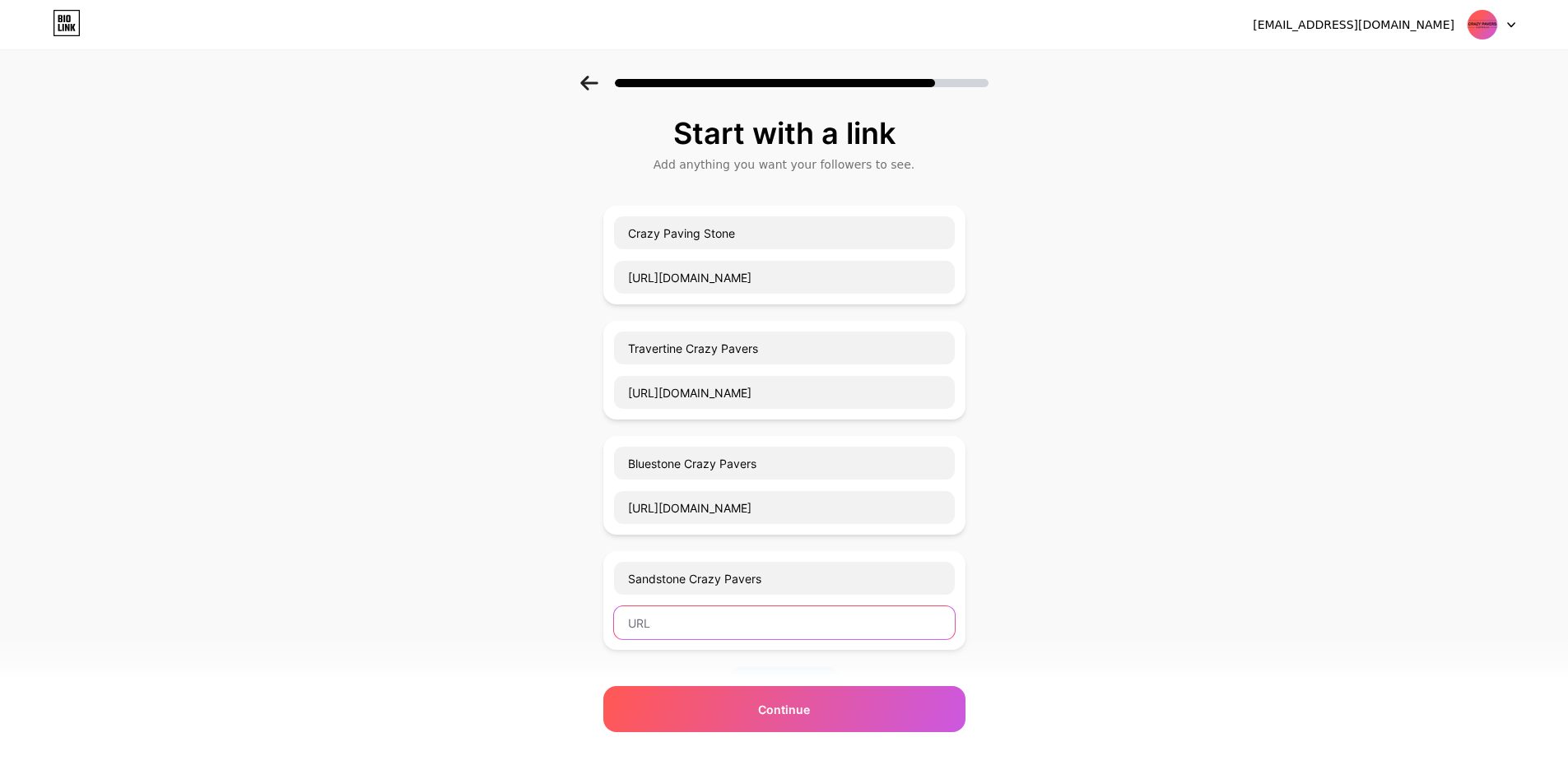
click at [689, 624] on input "text" at bounding box center [784, 623] width 341 height 33
paste input "[URL][DOMAIN_NAME]"
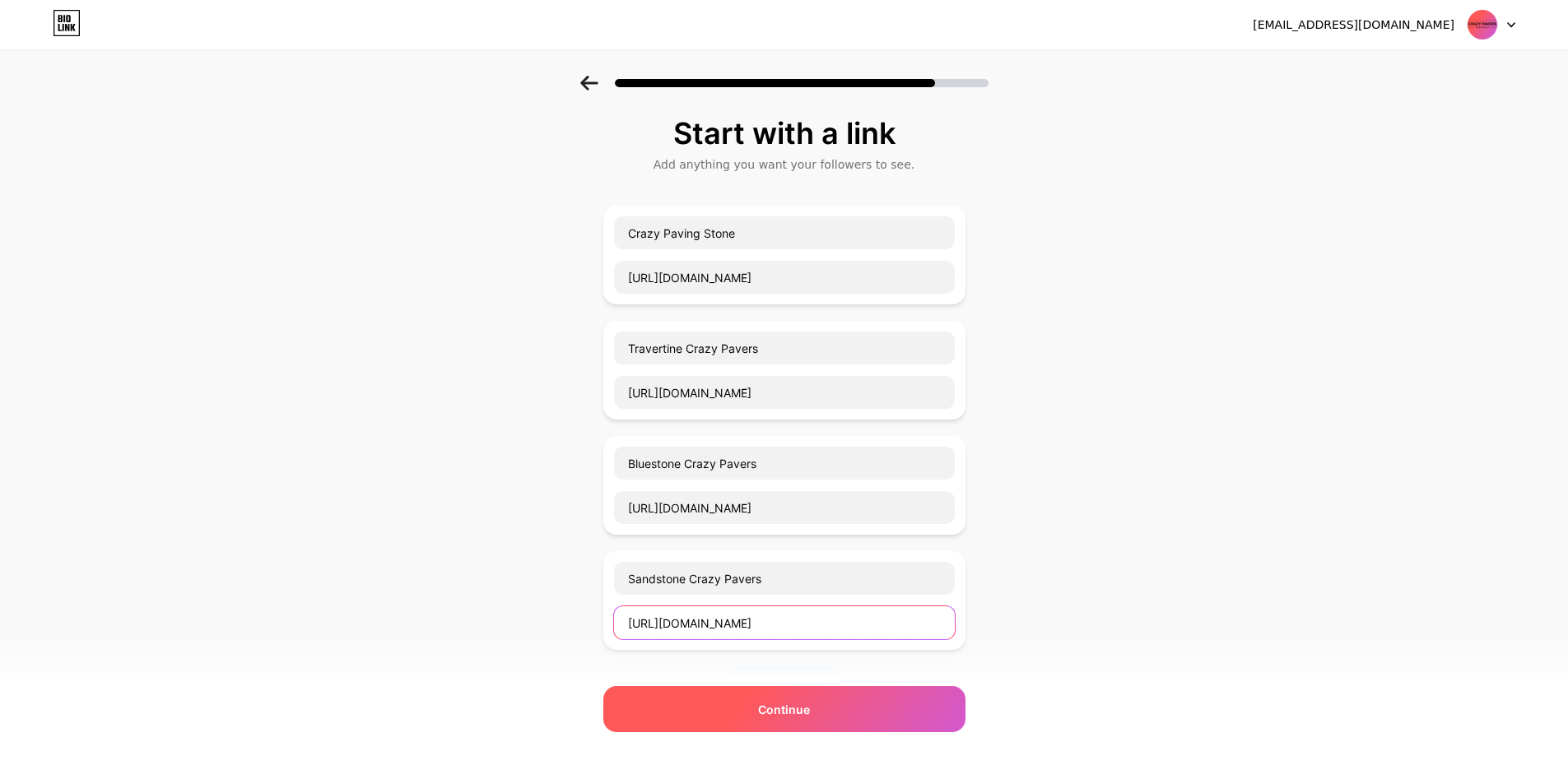
type input "[URL][DOMAIN_NAME]"
click at [924, 701] on div "Continue" at bounding box center [784, 709] width 362 height 46
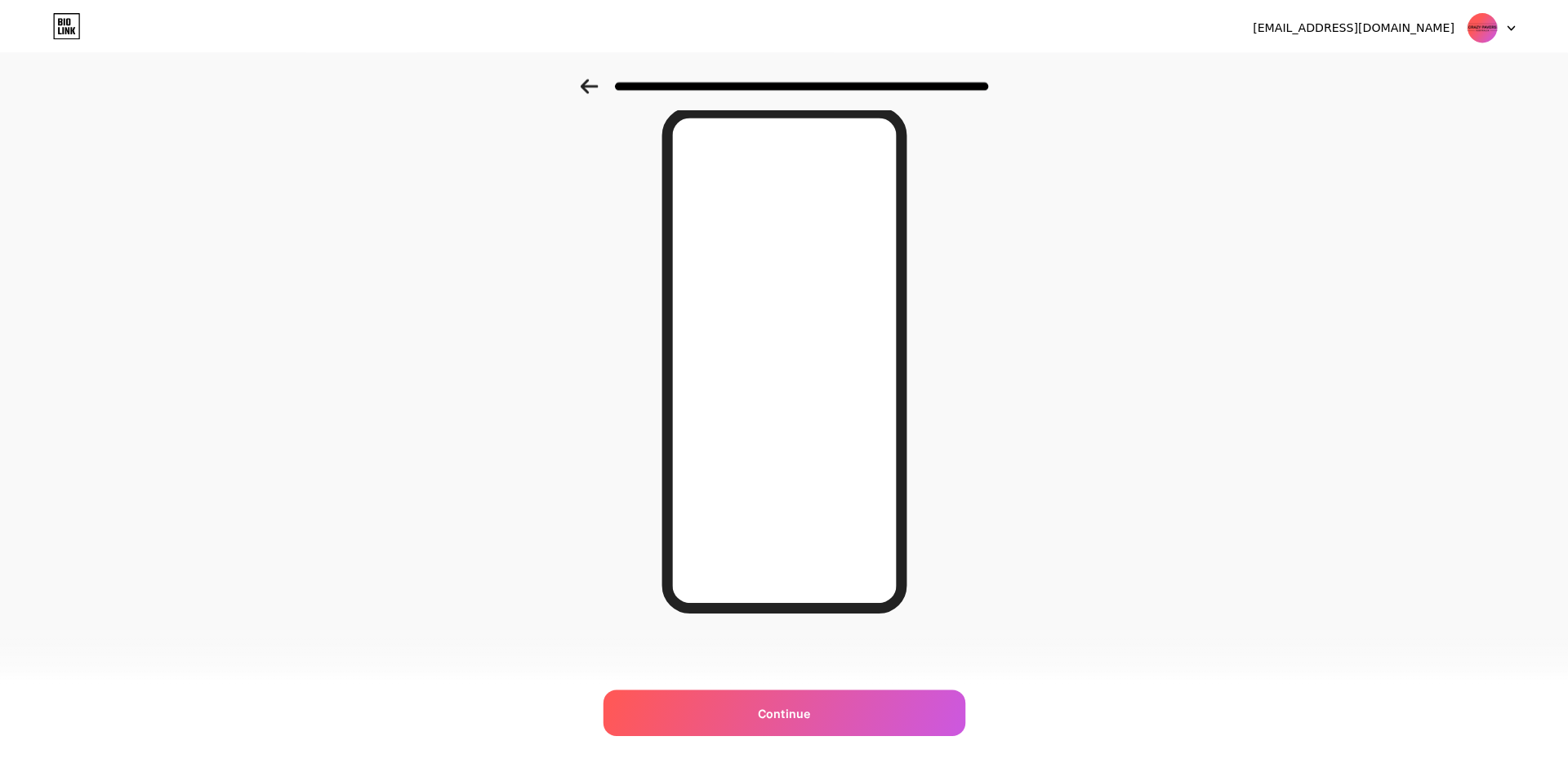
scroll to position [0, 0]
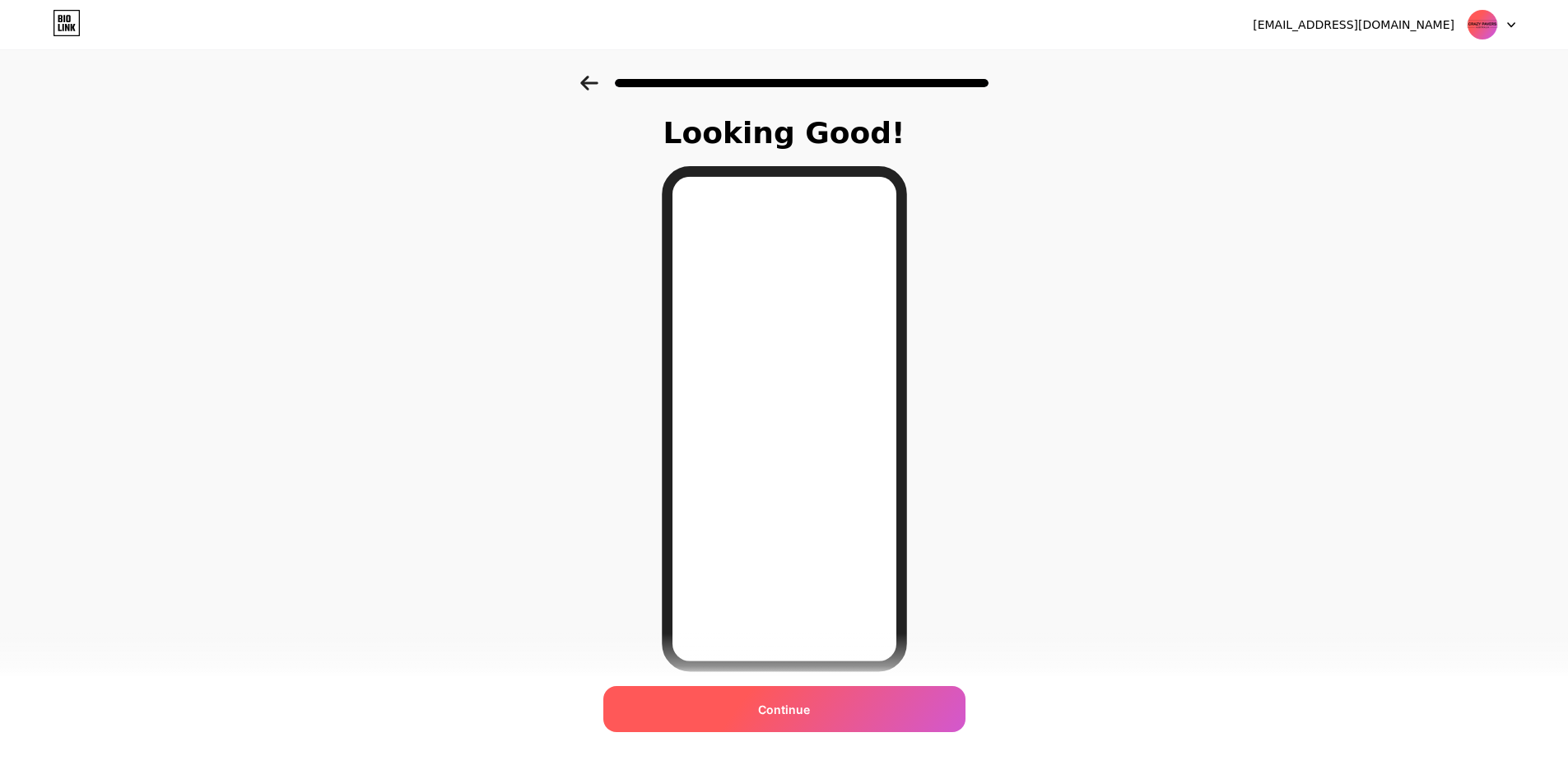
click at [875, 716] on div "Continue" at bounding box center [784, 709] width 362 height 46
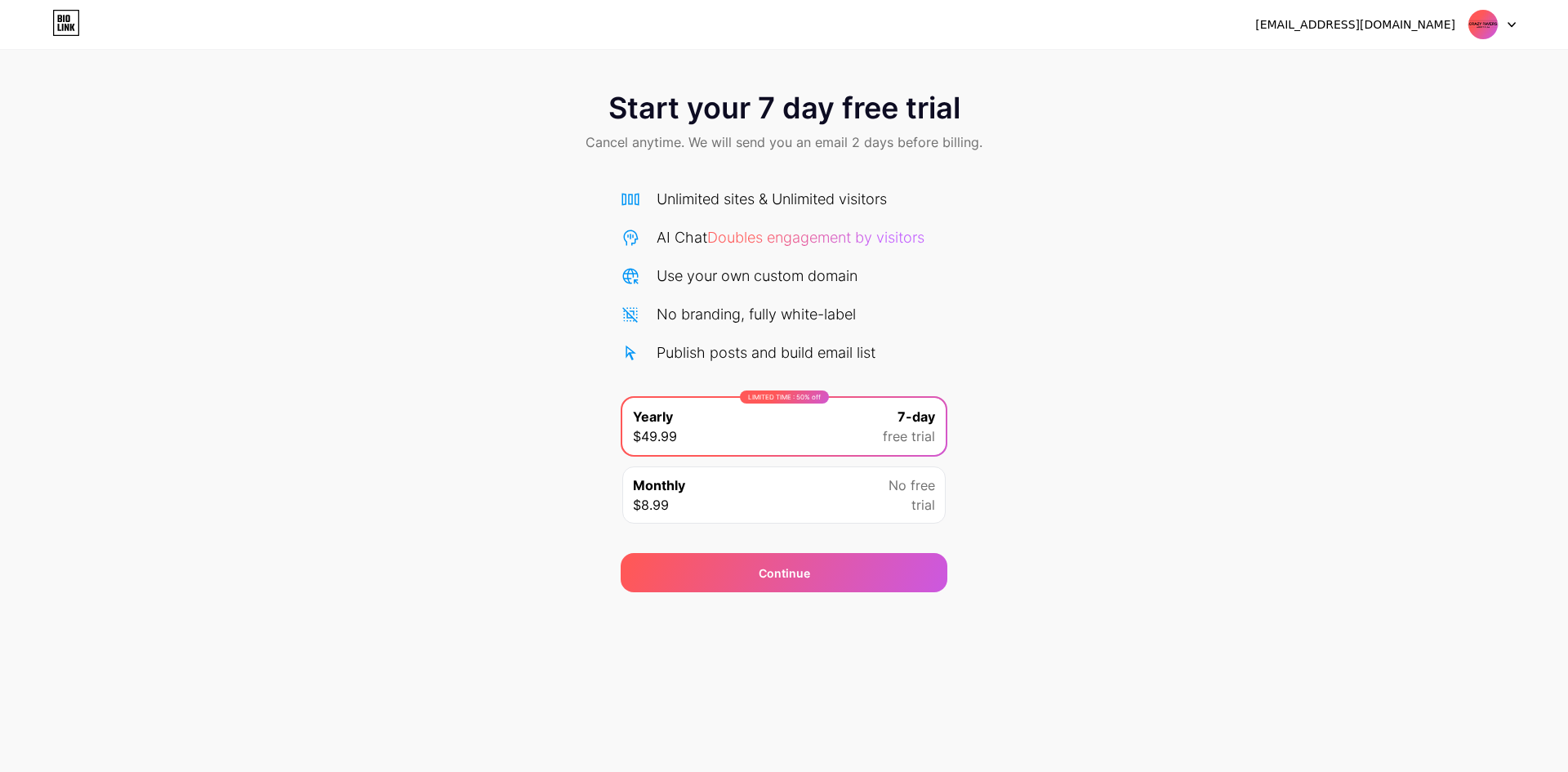
click at [1466, 24] on div "[EMAIL_ADDRESS][DOMAIN_NAME]" at bounding box center [1385, 24] width 260 height 29
click at [1421, 27] on div "[EMAIL_ADDRESS][DOMAIN_NAME]" at bounding box center [1355, 25] width 200 height 17
click at [1470, 27] on img at bounding box center [1483, 24] width 31 height 31
click at [61, 27] on icon at bounding box center [66, 22] width 27 height 27
